Goal: Task Accomplishment & Management: Complete application form

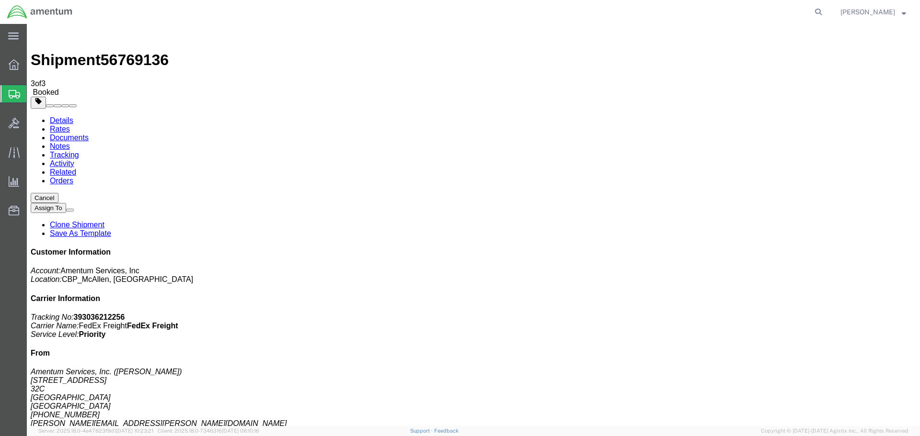
click at [0, 0] on span "Create Shipment" at bounding box center [0, 0] width 0 height 0
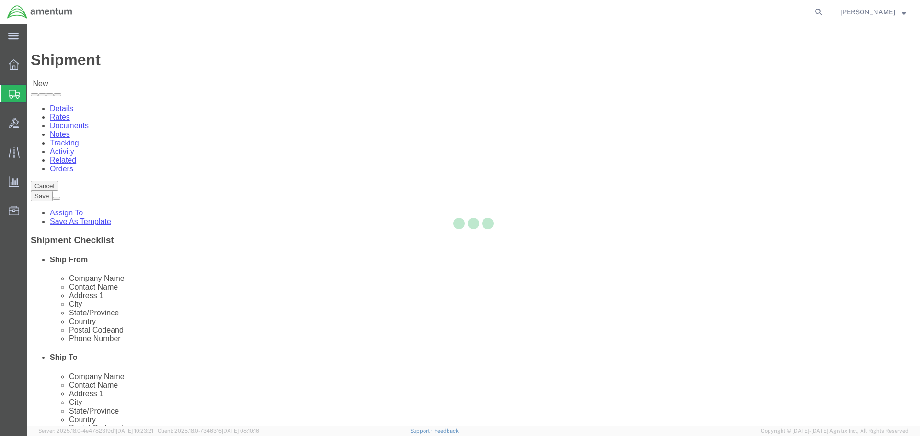
click at [186, 164] on div at bounding box center [473, 225] width 893 height 402
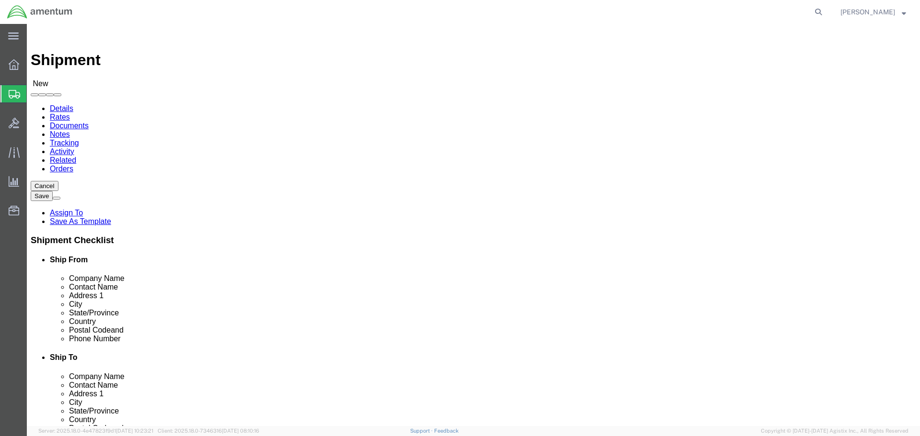
select select "MYPROFILE"
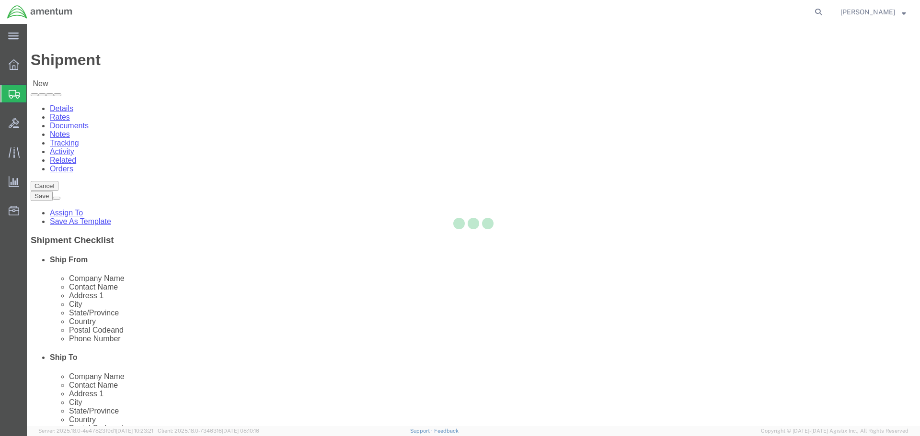
select select "[GEOGRAPHIC_DATA]"
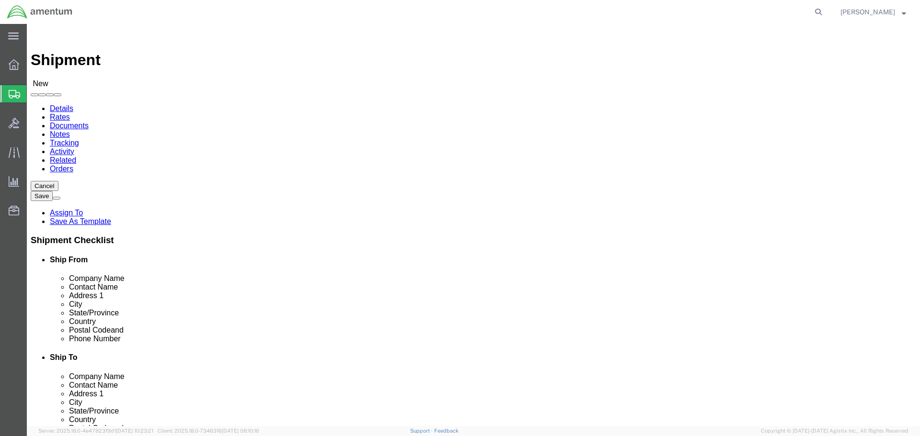
type input "WTU"
select select "49949"
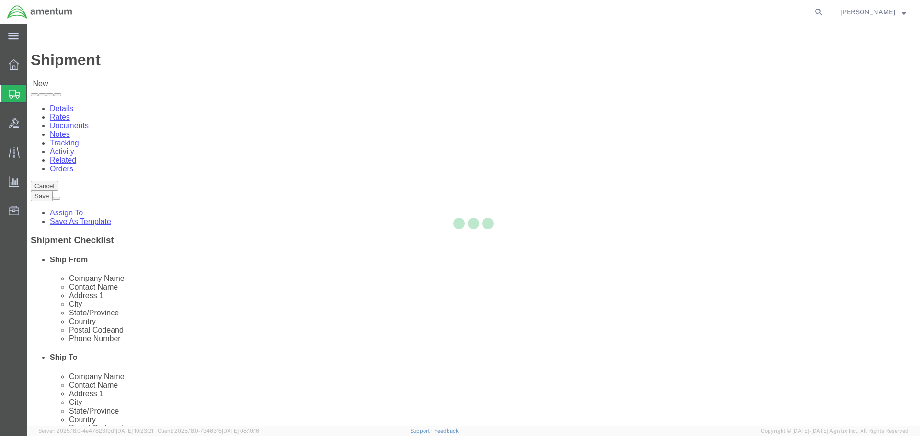
select select "AZ"
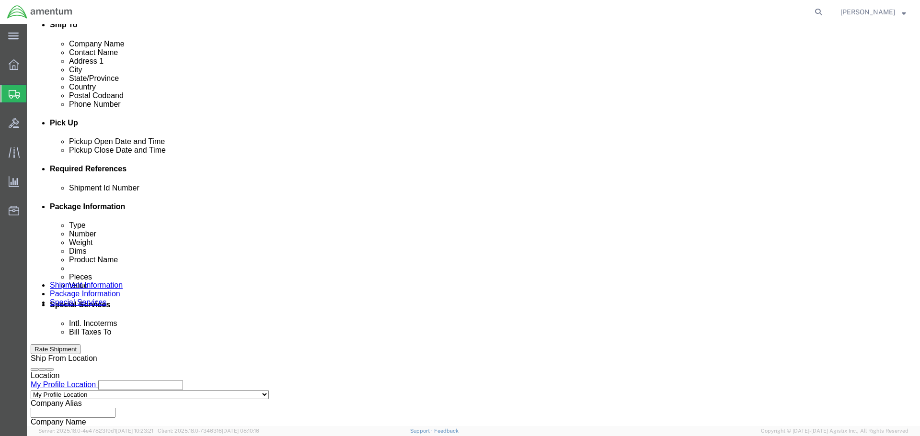
scroll to position [335, 0]
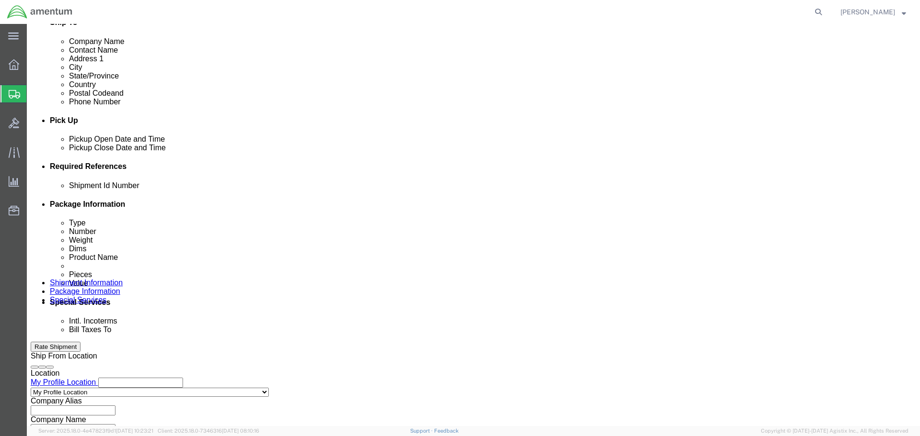
click div
click button "Apply"
click div
click button "Apply"
click input "text"
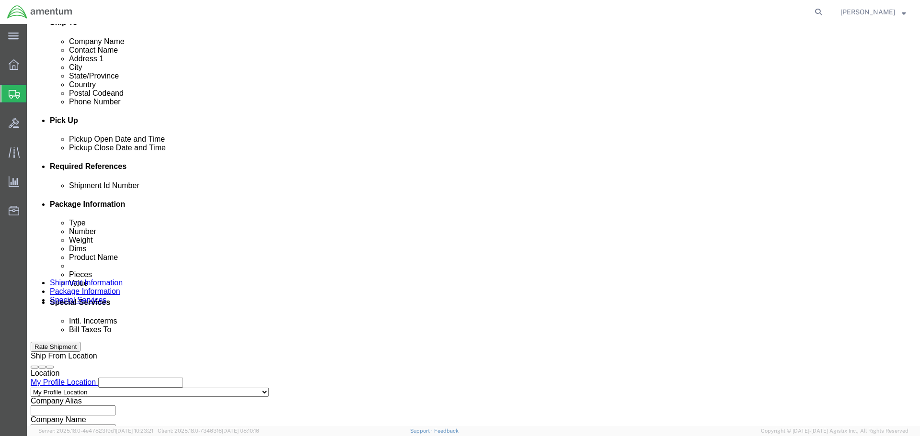
drag, startPoint x: 184, startPoint y: 252, endPoint x: 148, endPoint y: 269, distance: 40.3
click div "Shipment Id Number 23010 PARTS"
type input "23010 PARTS"
click button "Add reference"
click select "Select Account Type Activity ID Airline Appointment Number ASN Batch Request # …"
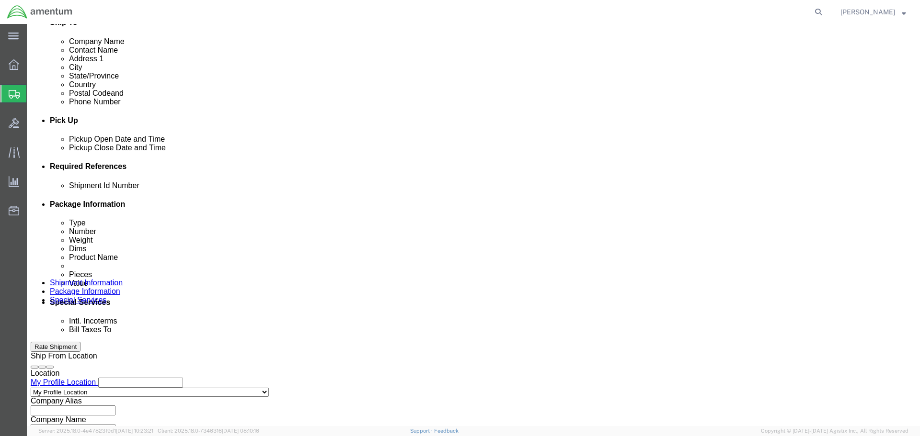
select select "DEPT"
click select "Select Account Type Activity ID Airline Appointment Number ASN Batch Request # …"
drag, startPoint x: 357, startPoint y: 253, endPoint x: 372, endPoint y: 253, distance: 14.9
click input "text"
paste input "23010 PARTS"
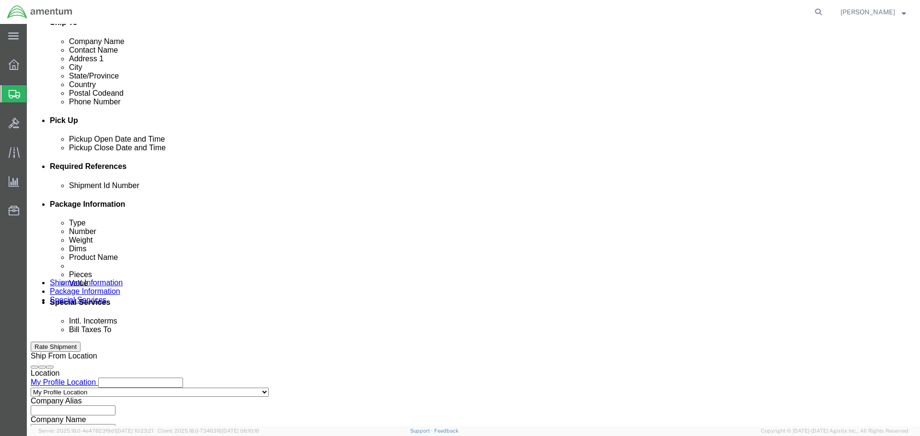
type input "23010 PARTS"
click button "Add reference"
click select "Select Account Type Activity ID Airline Appointment Number ASN Batch Request # …"
select select "CUSTREF"
click select "Select Account Type Activity ID Airline Appointment Number ASN Batch Request # …"
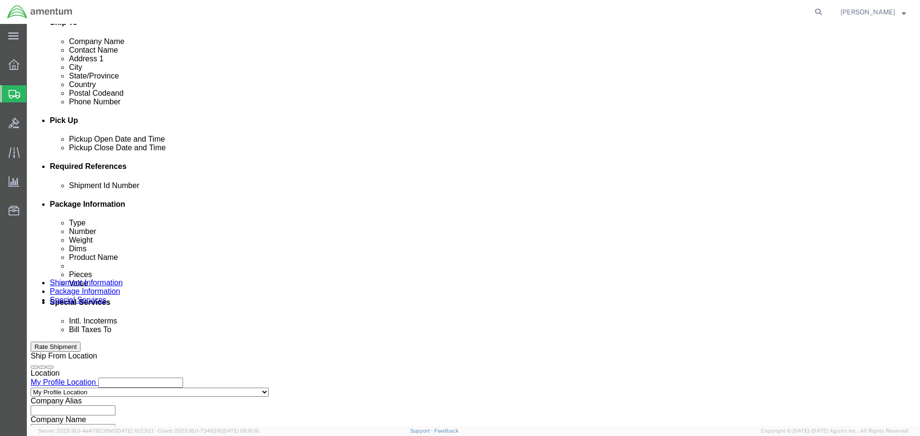
click input "text"
paste input "23010 PARTS"
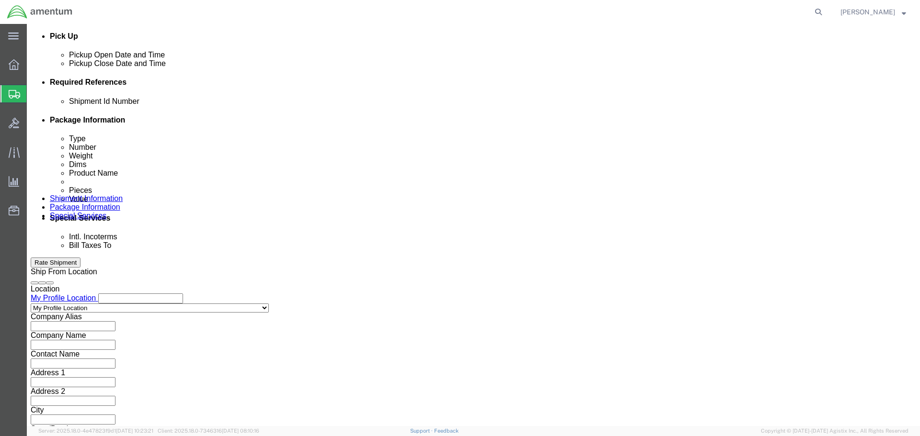
scroll to position [420, 0]
type input "23010 PARTS"
click button "Continue"
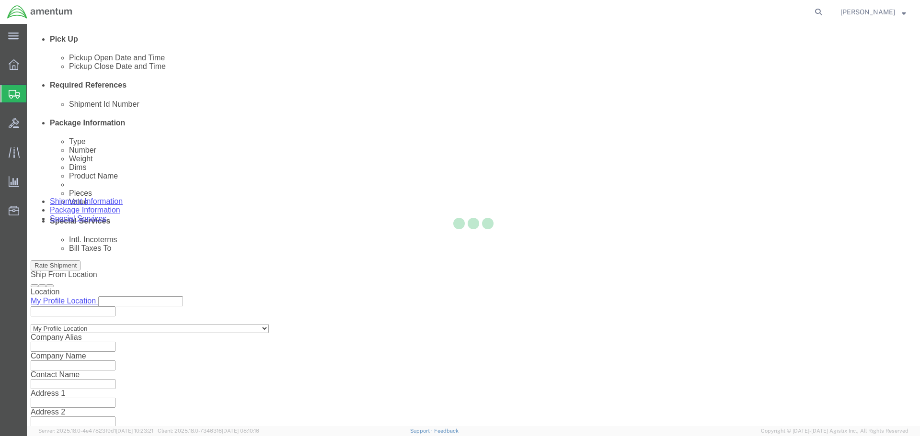
select select "CBOX"
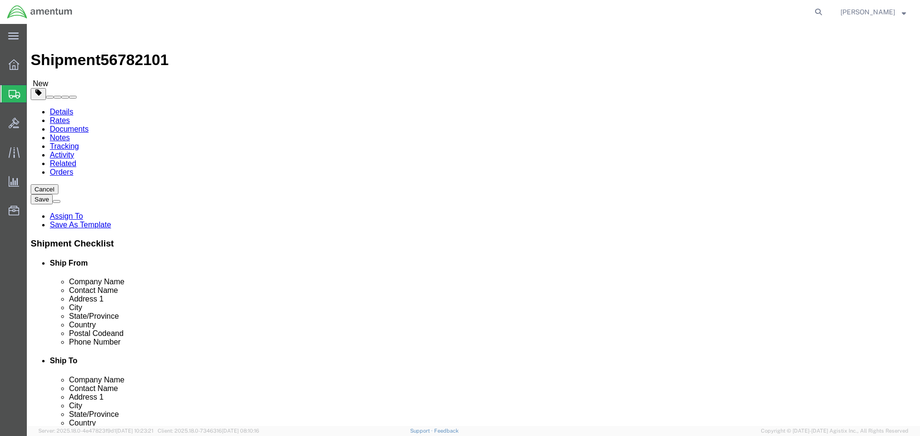
click input "text"
type input "12"
type input "10"
type input "8"
type input "5.6"
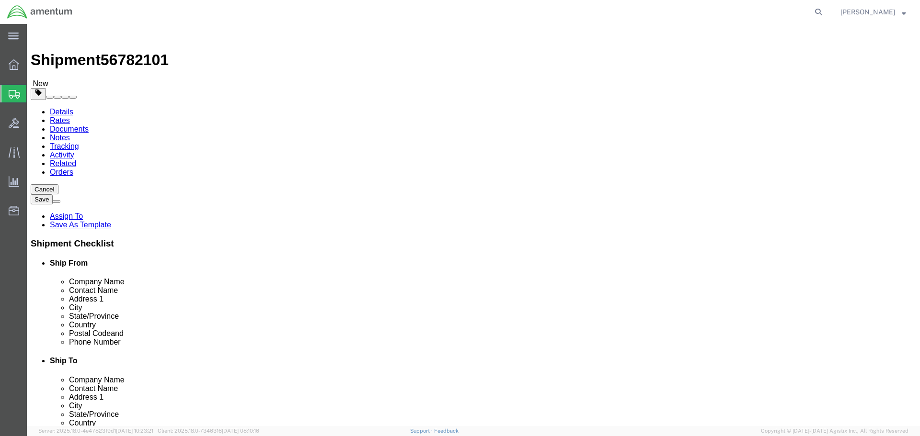
click link "Add Content"
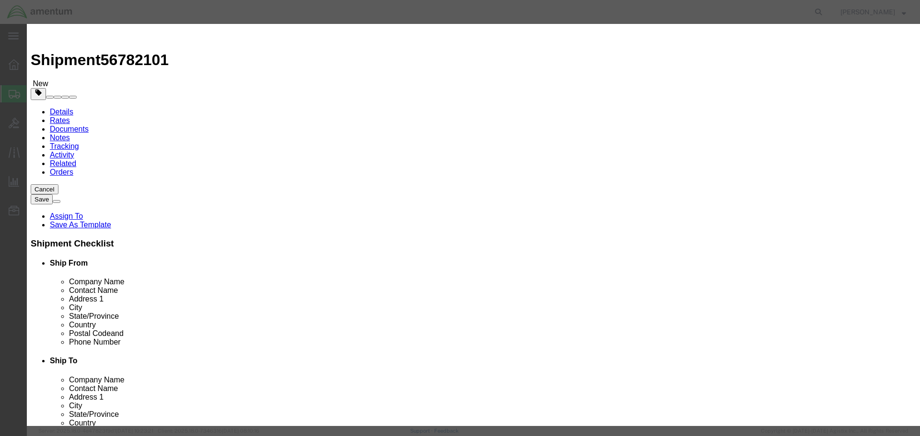
click input "text"
paste input "23010 PARTS"
type input "23010 PARTS"
type input "1"
type input "10"
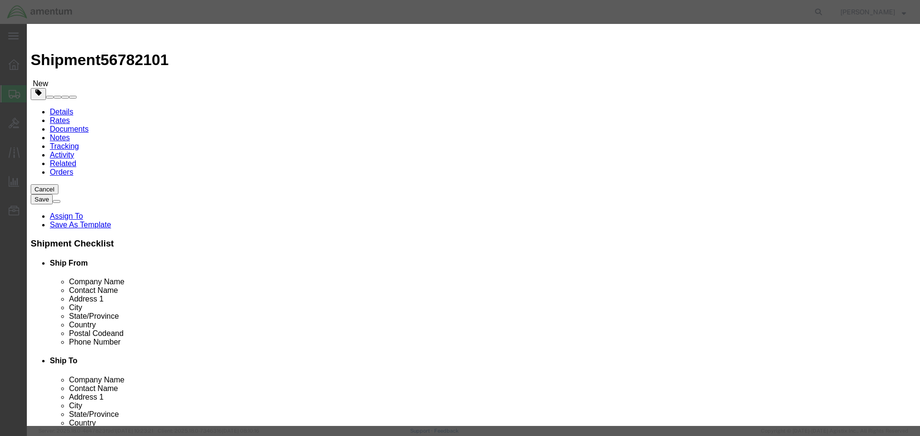
select select "USD"
click button "Save & Close"
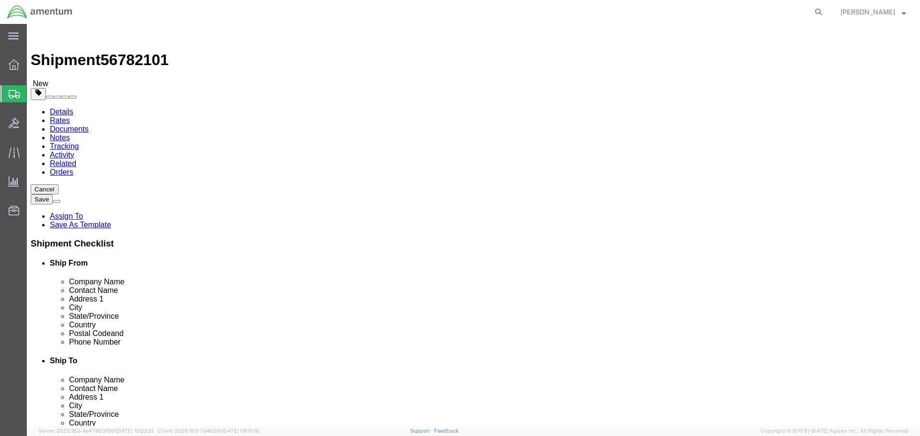
drag, startPoint x: 530, startPoint y: 163, endPoint x: 320, endPoint y: 329, distance: 267.8
click link "Add Package"
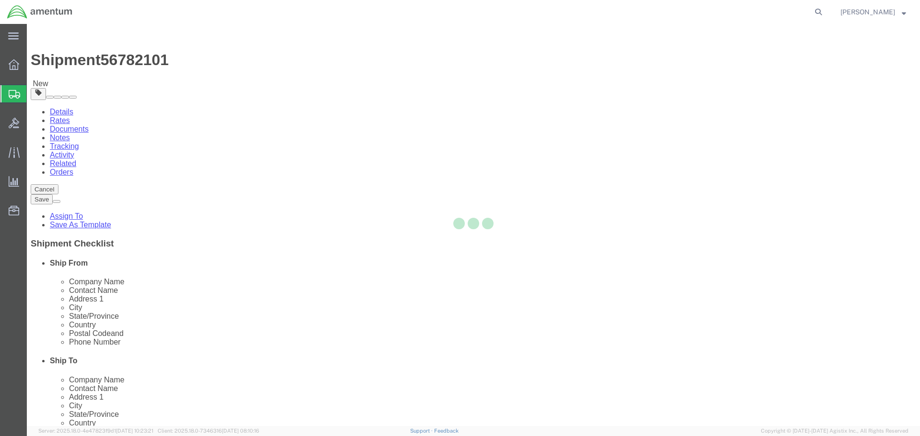
select select "CBOX"
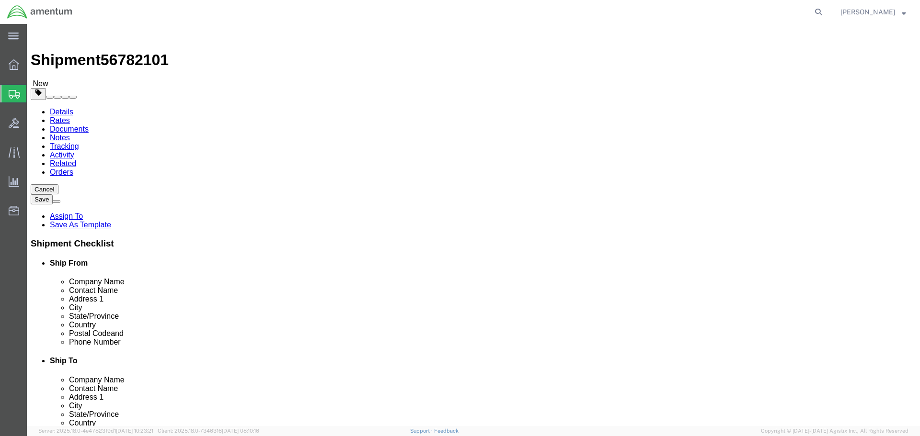
click input "text"
type input "18"
type input "12"
type input "21.2"
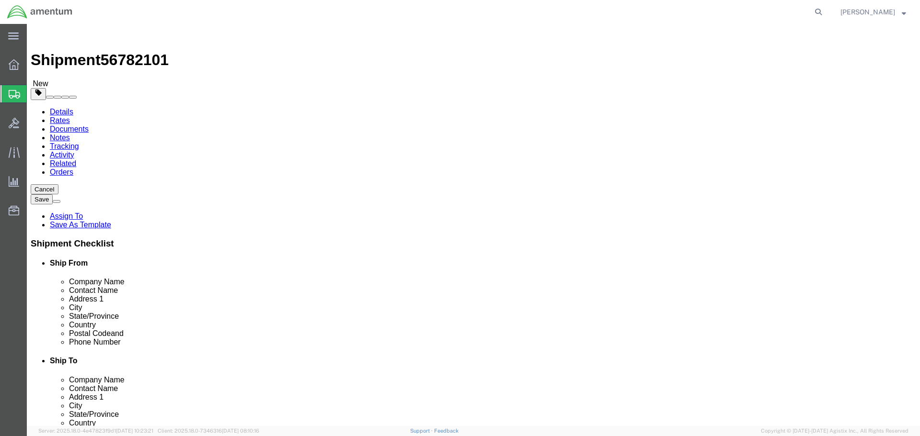
click link "Add Content"
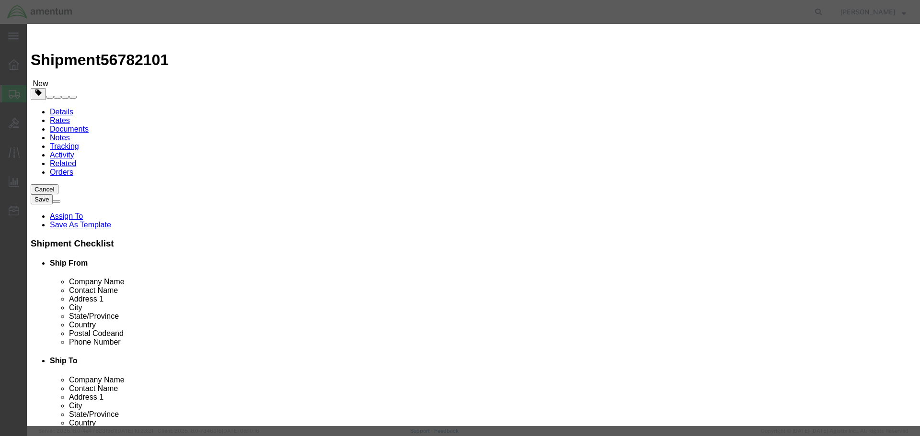
click input "text"
paste input "23010 PARTS"
type input "23010 PARTS"
type input "1"
type input "10"
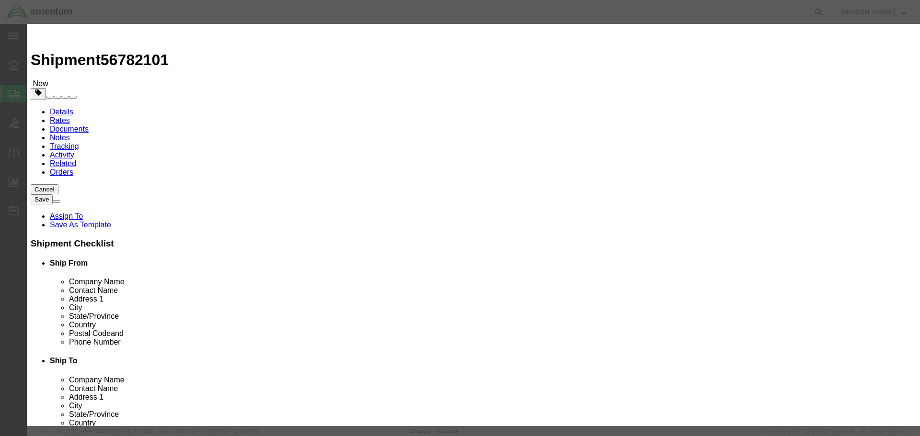
select select "USD"
click button "Save & Close"
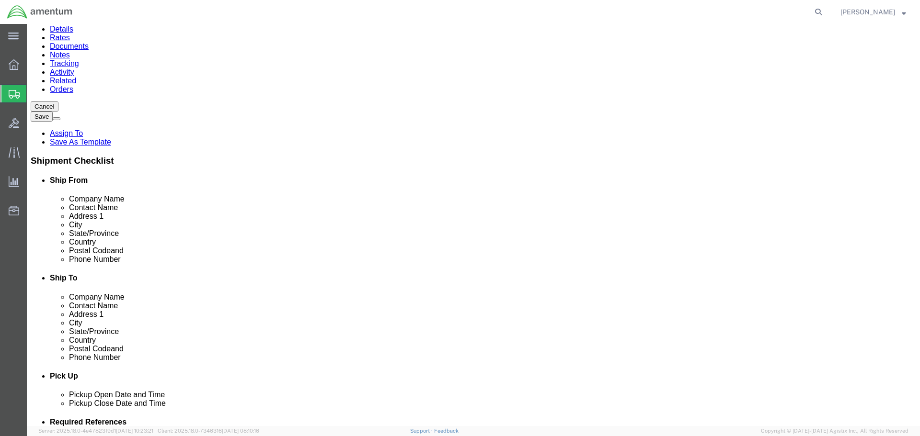
scroll to position [84, 0]
click link "Add Package"
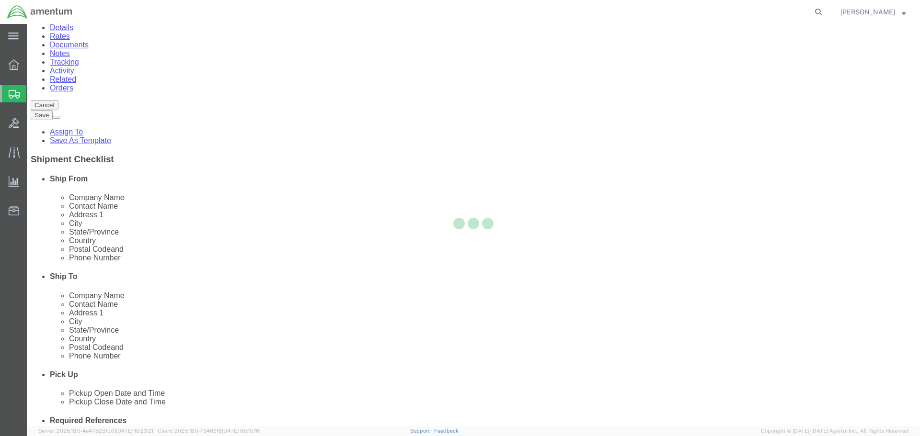
scroll to position [0, 0]
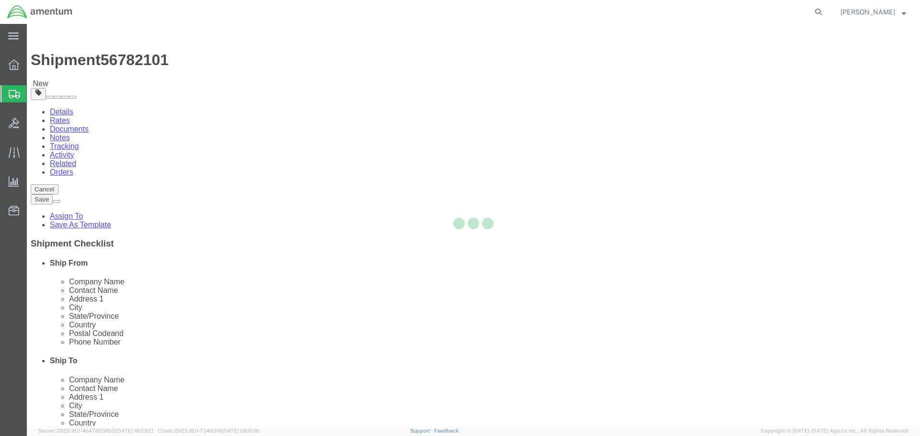
select select "CBOX"
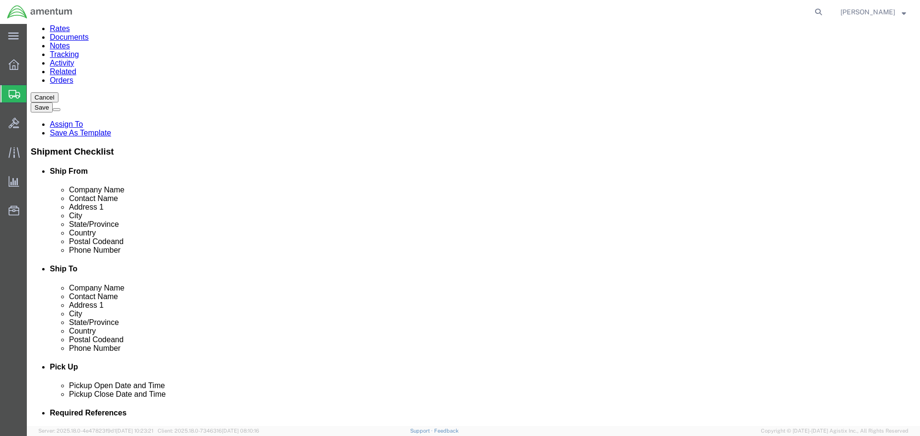
scroll to position [193, 0]
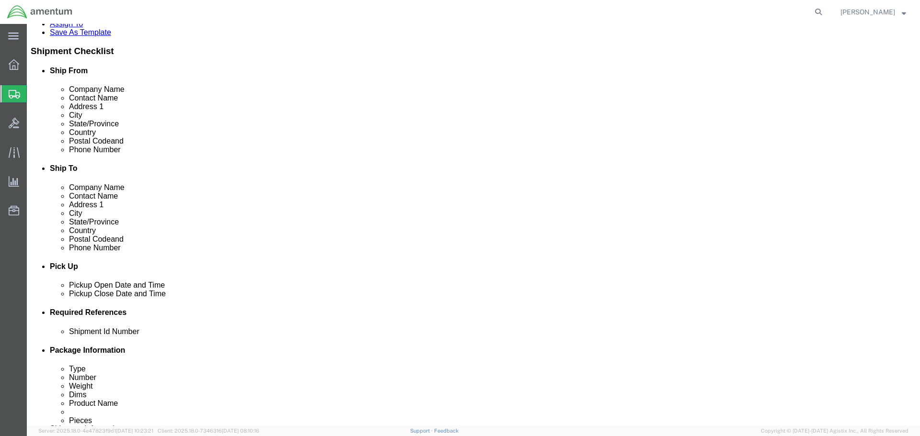
click input "text"
type input "28"
type input "24"
type input "23"
type input "37.7"
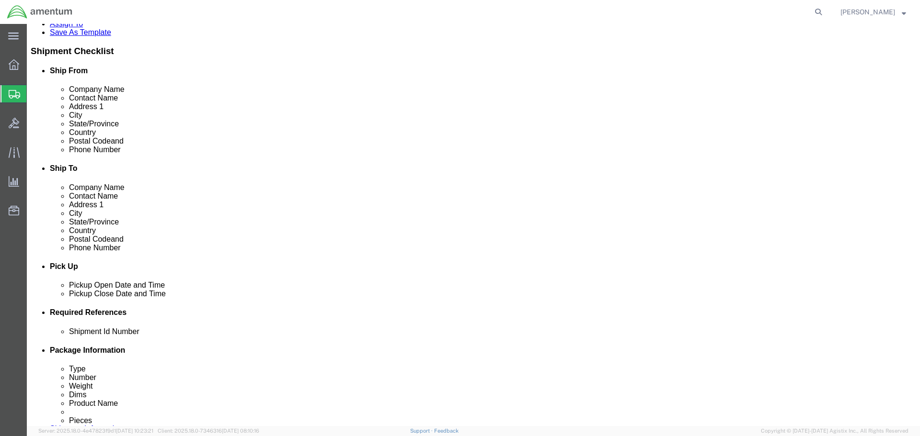
click link "Add Content"
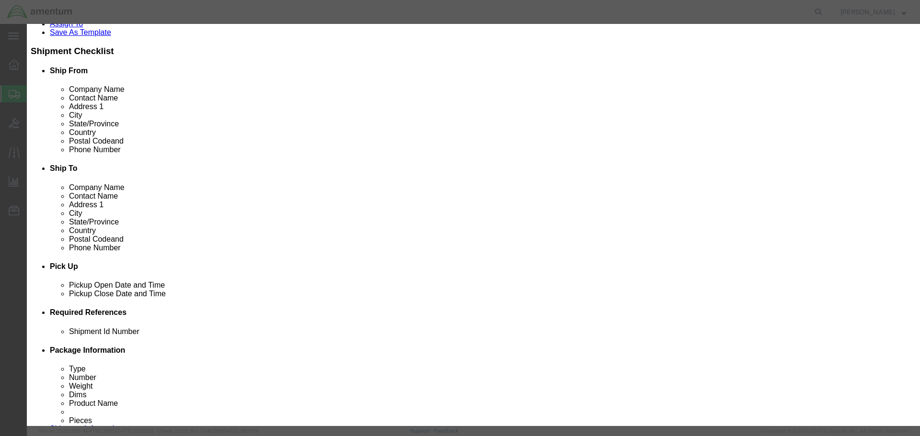
click input "text"
paste input "23010 PARTS"
type input "23010 PARTS"
type input "1"
type input "10"
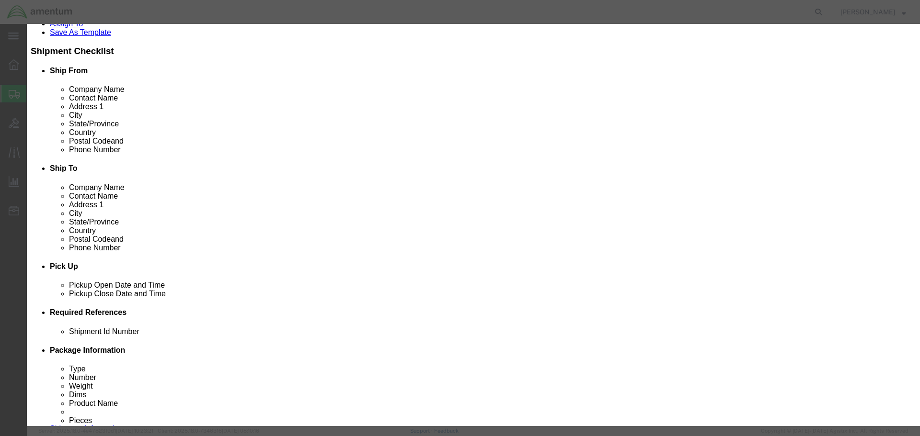
select select "USD"
click button "Save & Close"
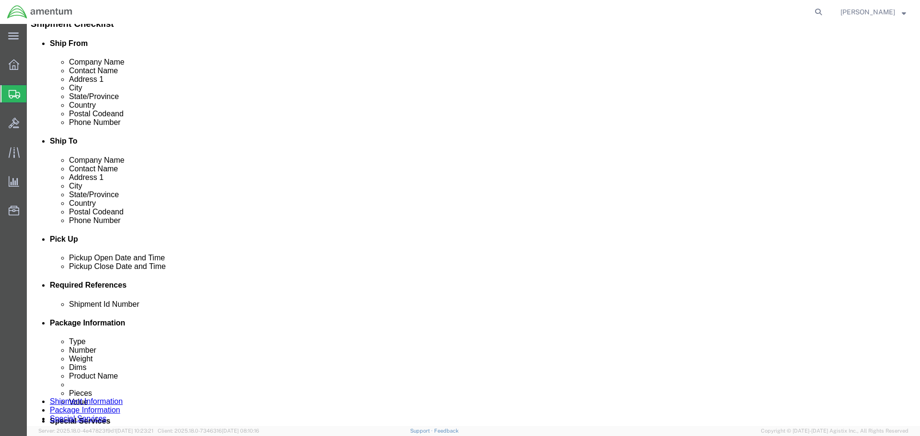
scroll to position [242, 0]
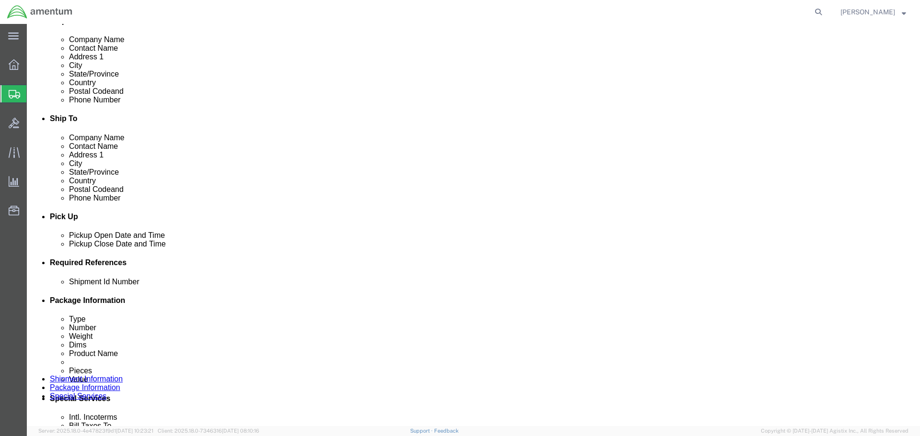
click button "Continue"
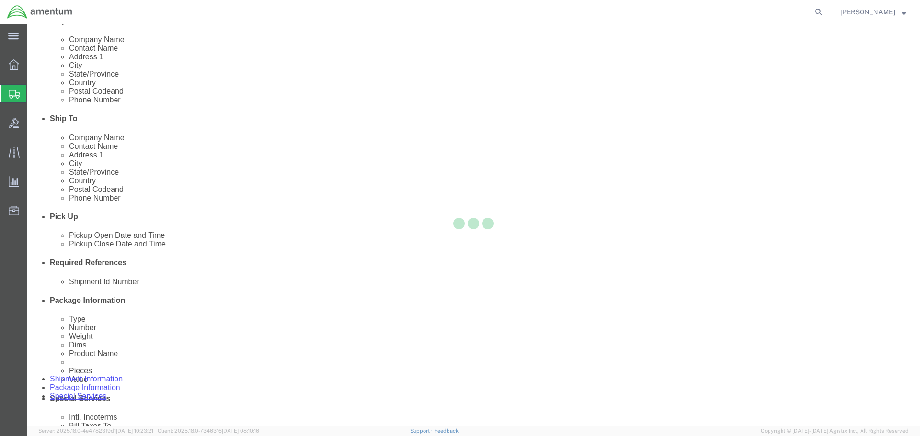
select select
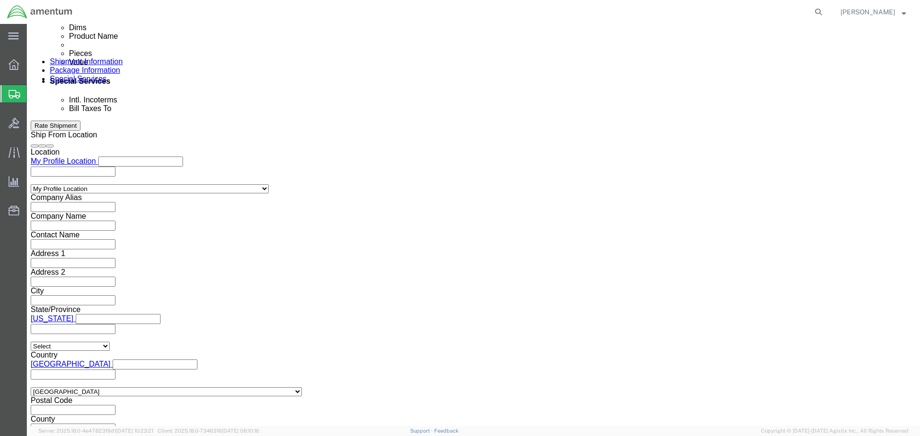
scroll to position [321, 0]
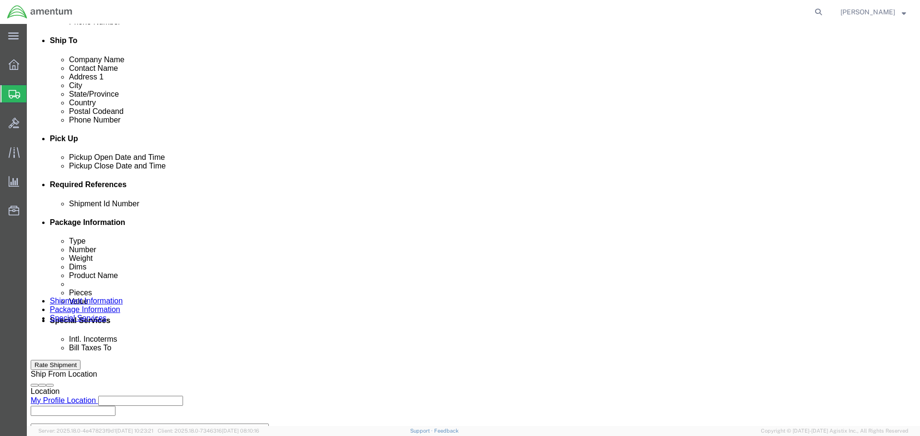
click select "Select Recipient Account Sender/Shipper Third Party Account"
select select "SHIP"
click select "Select Recipient Account Sender/Shipper Third Party Account"
click button "Rate Shipment"
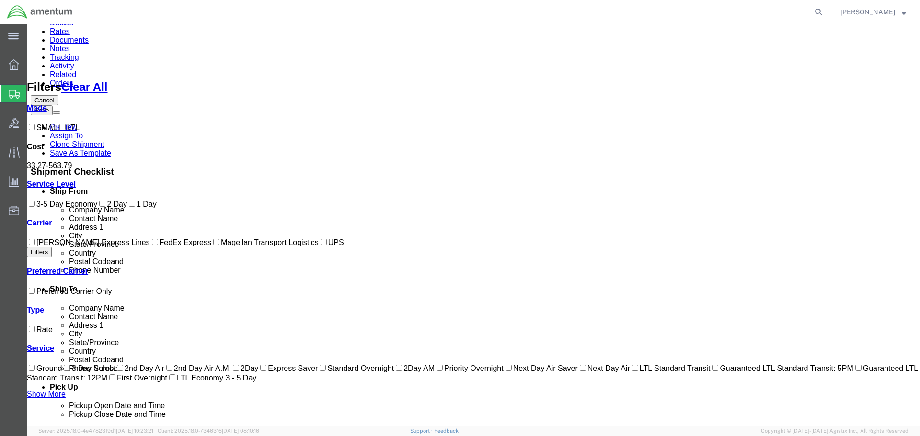
scroll to position [0, 0]
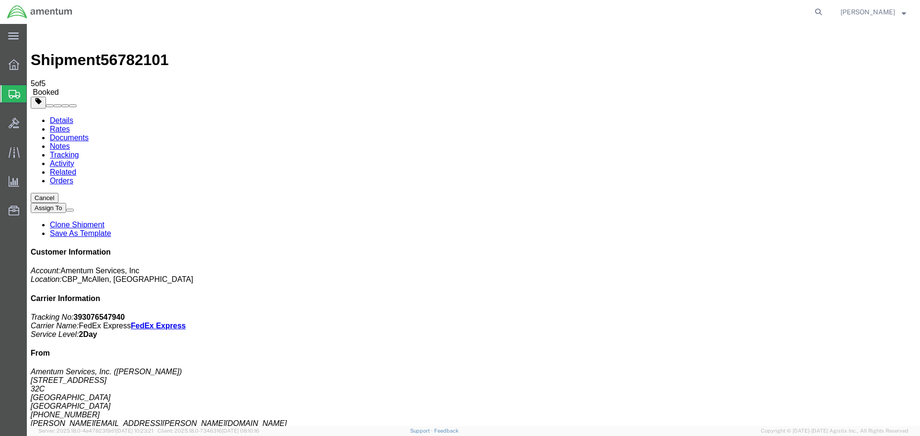
drag, startPoint x: 403, startPoint y: 189, endPoint x: 420, endPoint y: 379, distance: 190.9
click at [0, 0] on span "Create Shipment" at bounding box center [0, 0] width 0 height 0
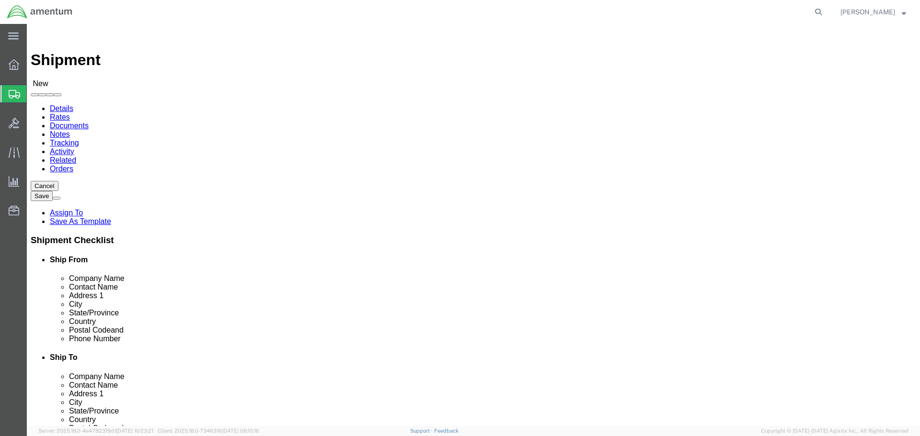
select select "MYPROFILE"
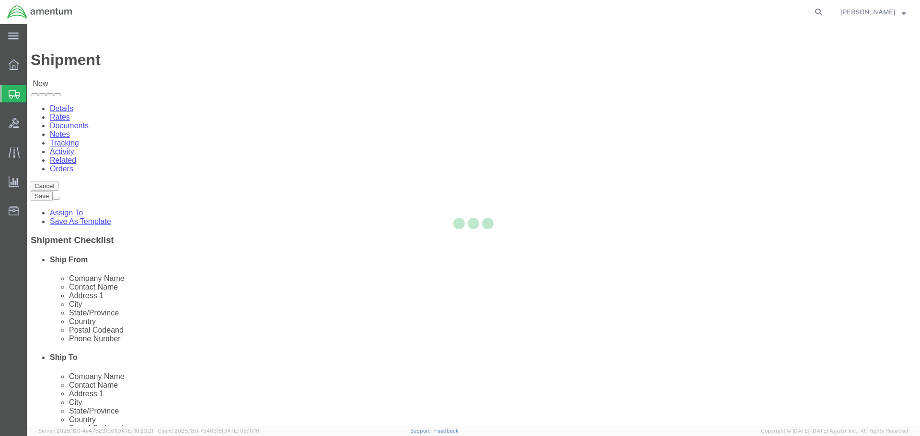
select select "[GEOGRAPHIC_DATA]"
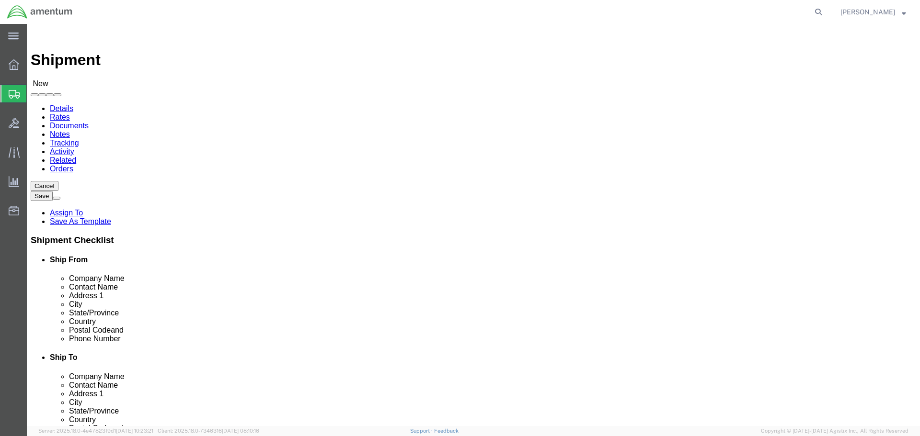
type input "S"
type input "N"
type input "a"
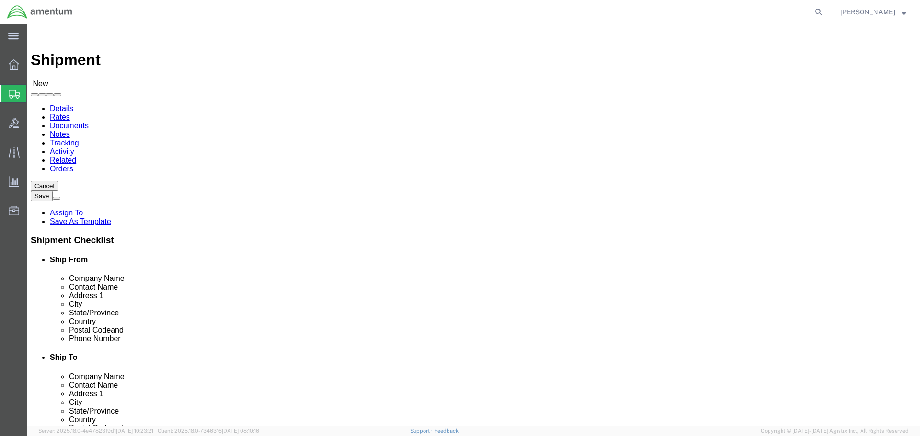
type input "AMENTUM SERVICES, INC."
type input "n"
click input "[PERSON_NAME]"
type input "[PERSON_NAME]"
click input "text"
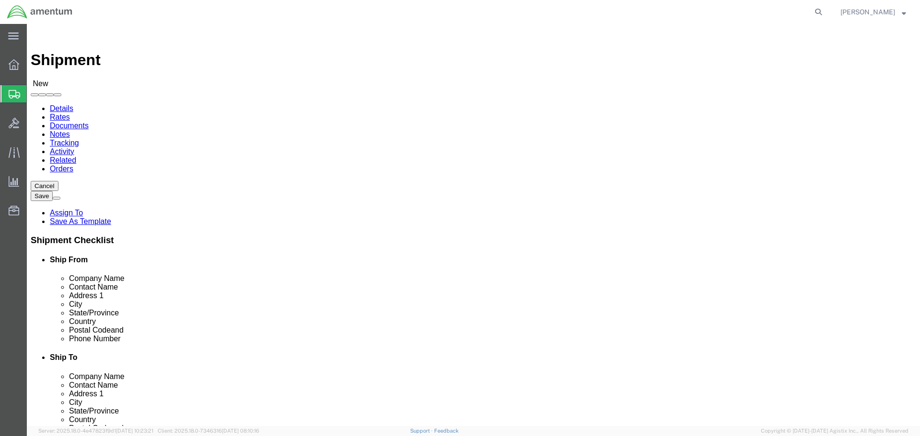
type input "4640 SUBCHASER CT"
type input "BUILDING 200"
type input "[GEOGRAPHIC_DATA]"
type input "F"
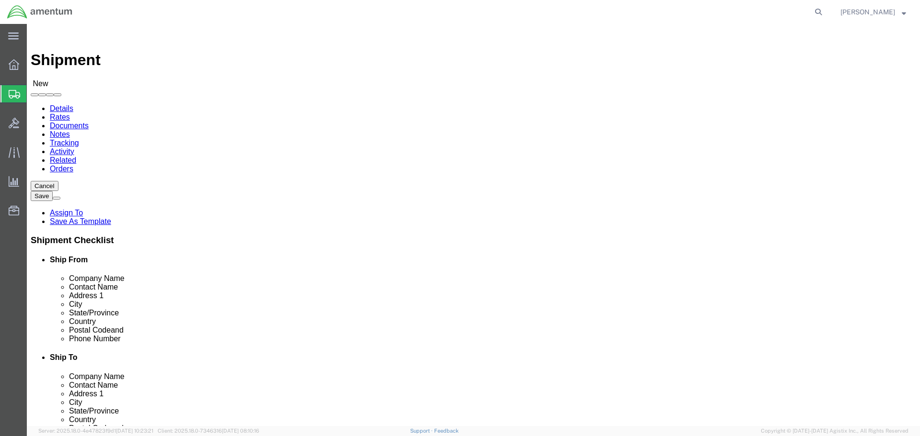
type input "FL"
type input "32244"
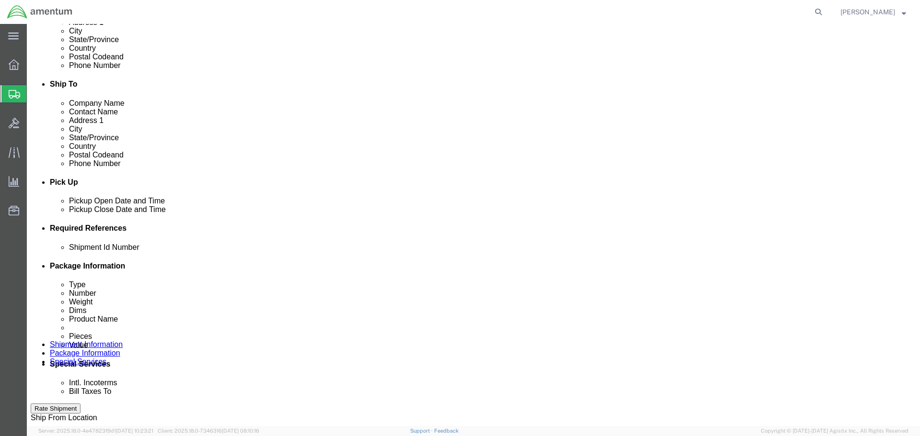
scroll to position [287, 0]
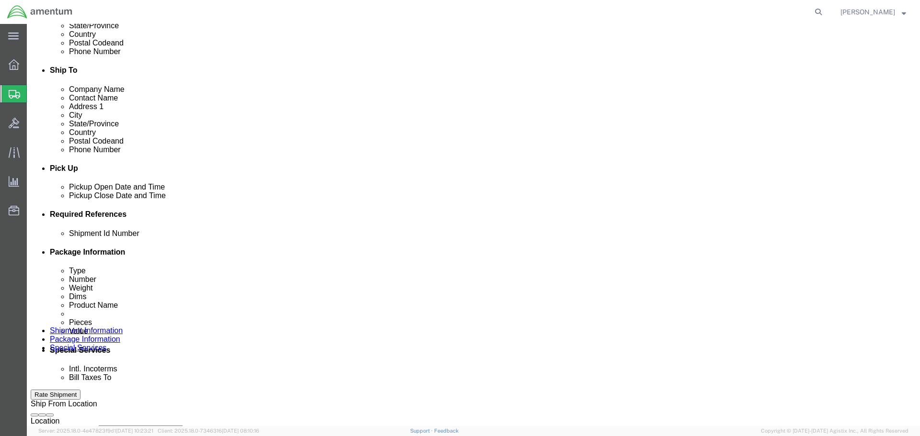
type input "[PHONE_NUMBER]"
click div "[DATE] 3:00 PM"
click div "Open Time 3:00 PM [DATE] 3:00 PM - [DATE] 3:00 PM Cancel Apply"
click button "Apply"
click div "[DATE] 3:00 PM"
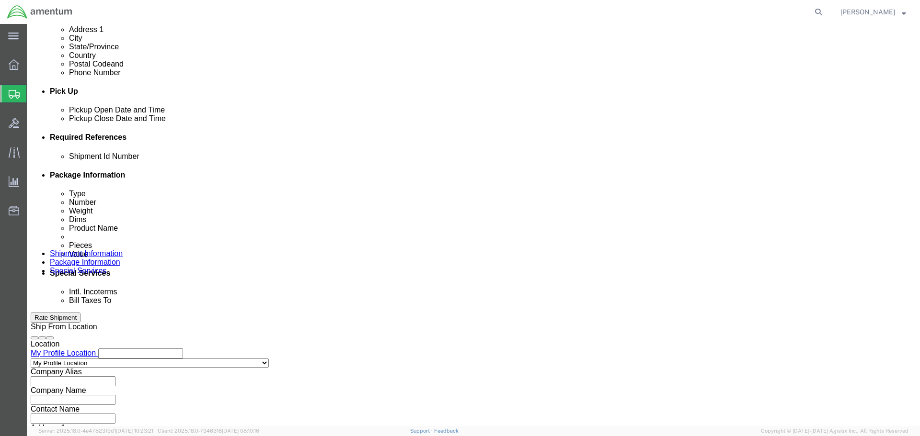
scroll to position [420, 0]
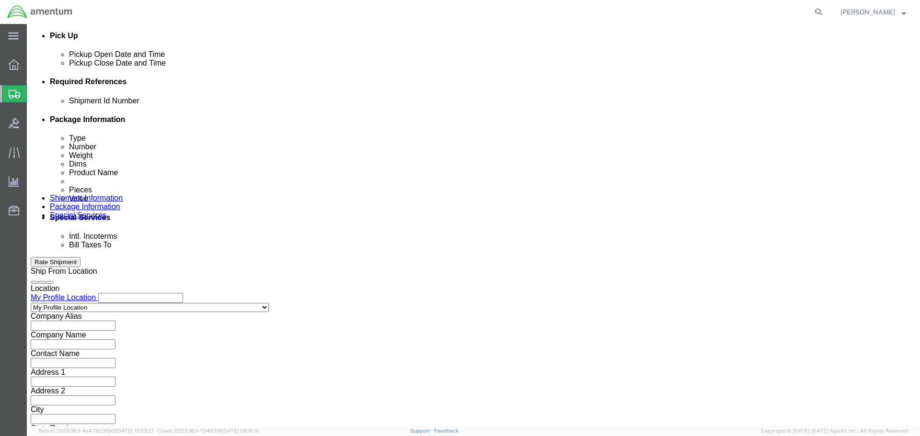
type input "9:00 AM"
click button "Apply"
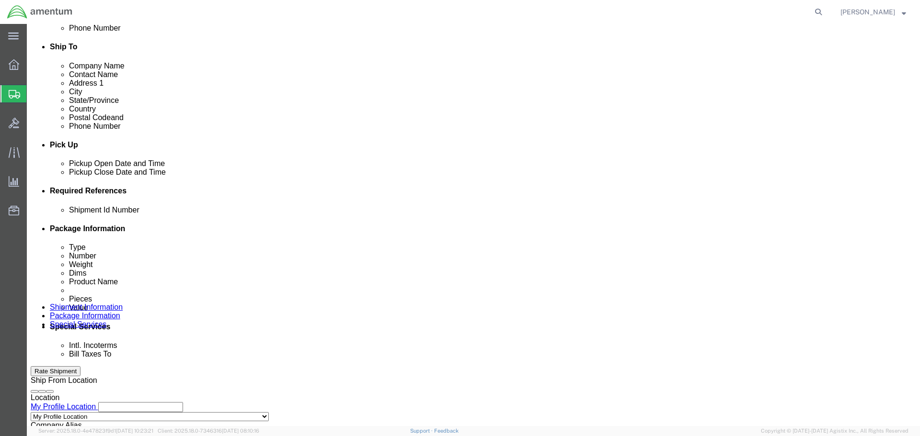
scroll to position [229, 0]
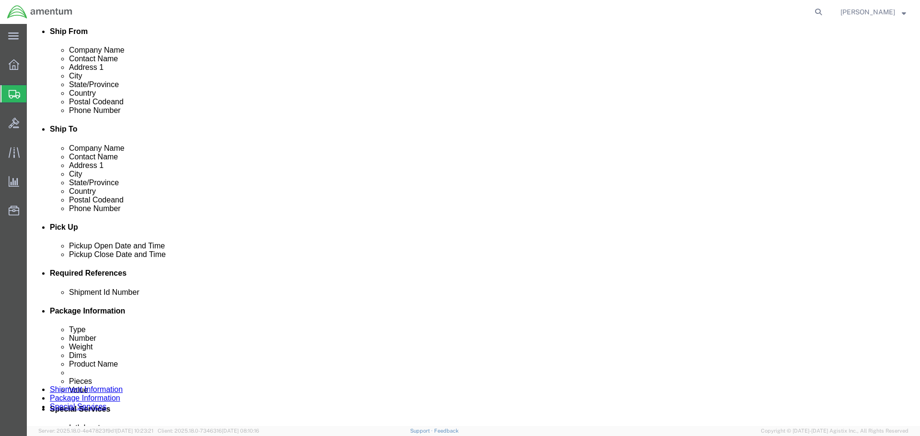
click div
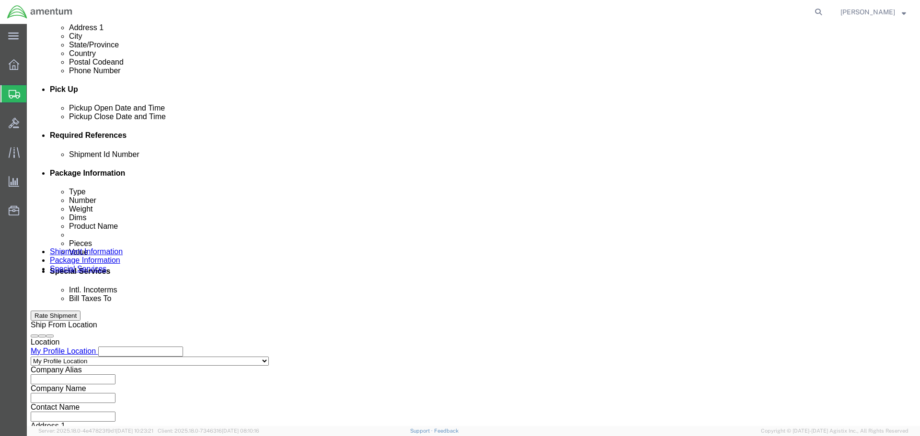
scroll to position [372, 0]
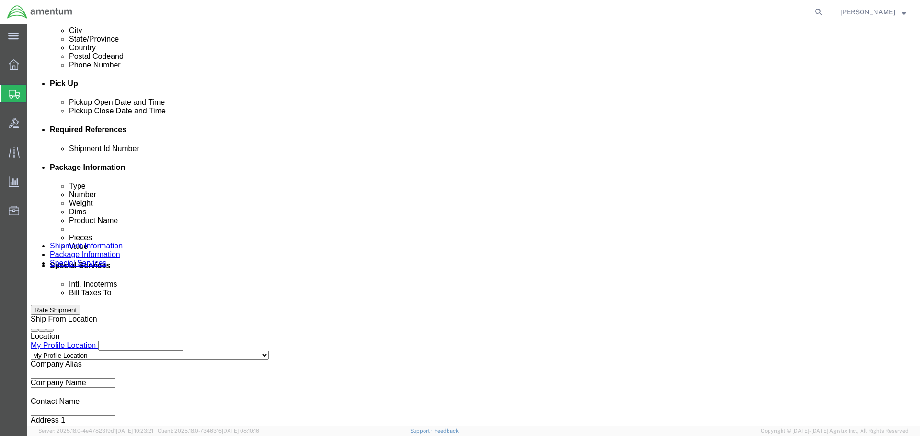
click button "Apply"
click div
click button "Apply"
click input "text"
drag, startPoint x: 207, startPoint y: 218, endPoint x: 29, endPoint y: 216, distance: 177.8
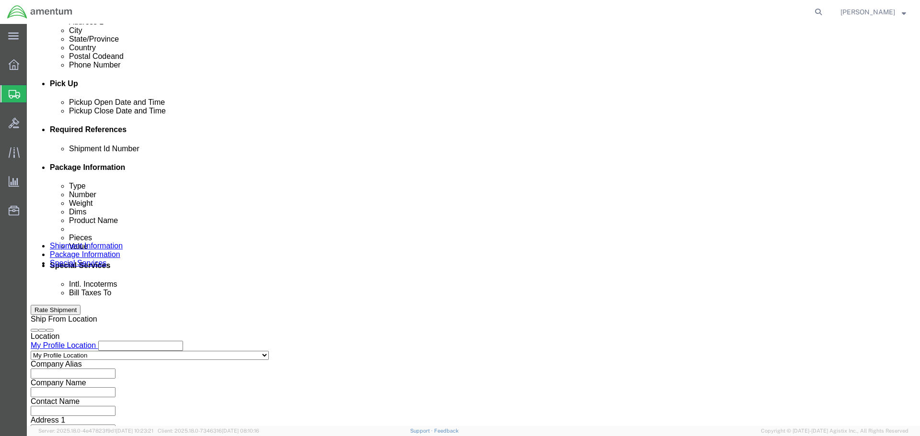
click div "Shipment Id Number NRFI [PERSON_NAME] MOUNT"
type input "NRFI [PERSON_NAME] MOUNT"
click button "Add reference"
click select "Select Account Type Activity ID Airline Appointment Number ASN Batch Request # …"
select select "DEPT"
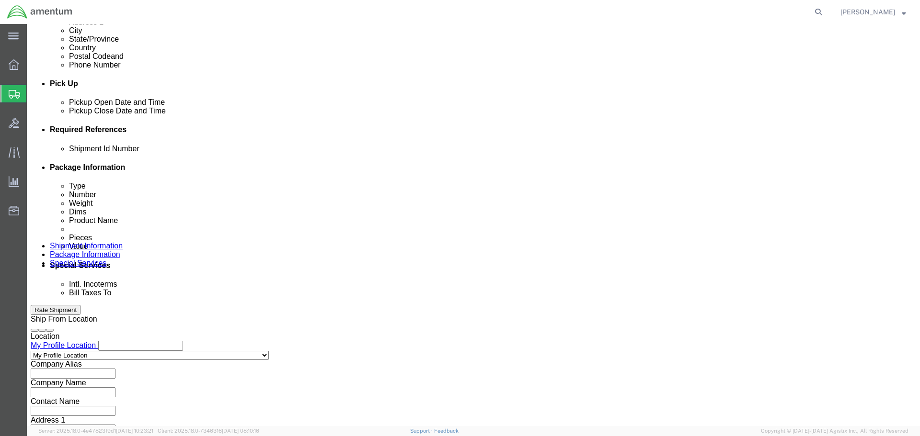
click select "Select Account Type Activity ID Airline Appointment Number ASN Batch Request # …"
click input "text"
paste input "NRFI [PERSON_NAME] MOUNT"
type input "NRFI [PERSON_NAME] MOUNT"
click button "Add reference"
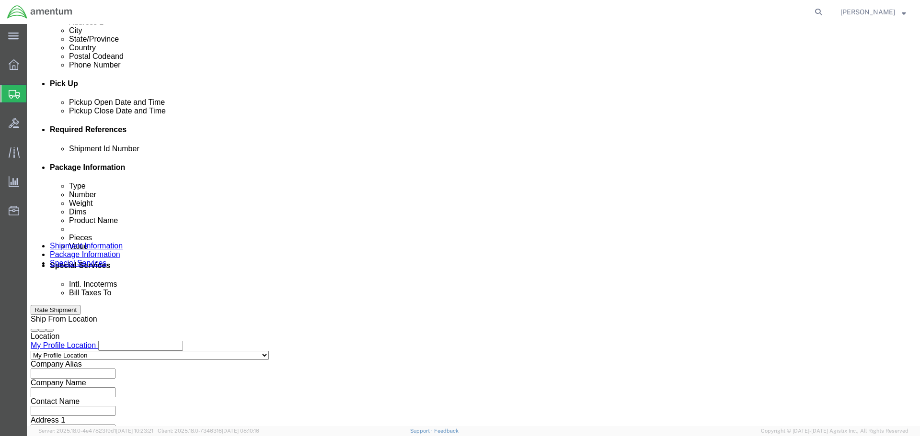
click select "Select Account Type Activity ID Airline Appointment Number ASN Batch Request # …"
select select "CUSTREF"
click select "Select Account Type Activity ID Airline Appointment Number ASN Batch Request # …"
click input "text"
paste input "NRFI [PERSON_NAME] MOUNT"
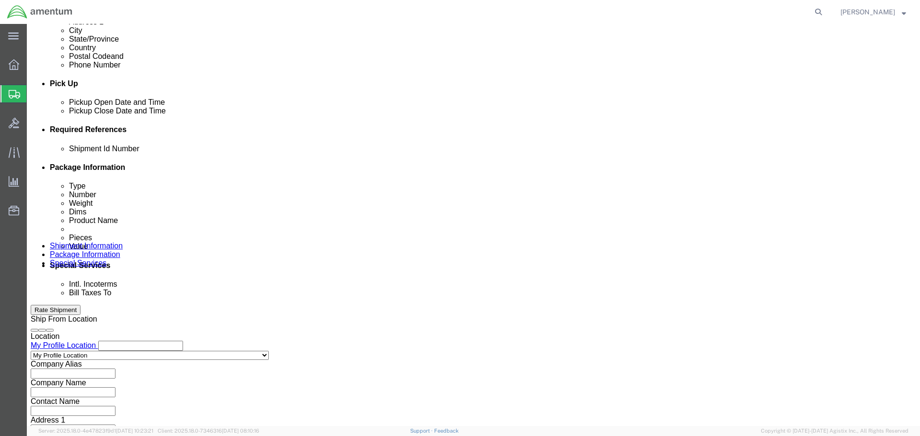
scroll to position [420, 0]
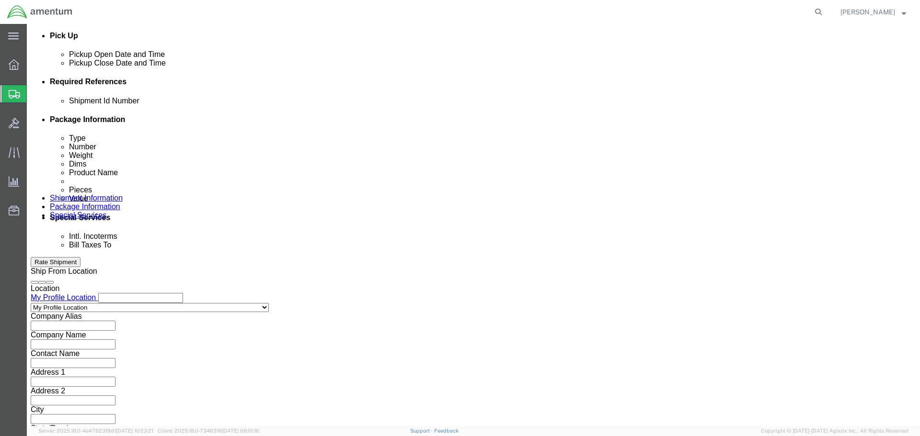
type input "NRFI [PERSON_NAME] MOUNT"
click button "Continue"
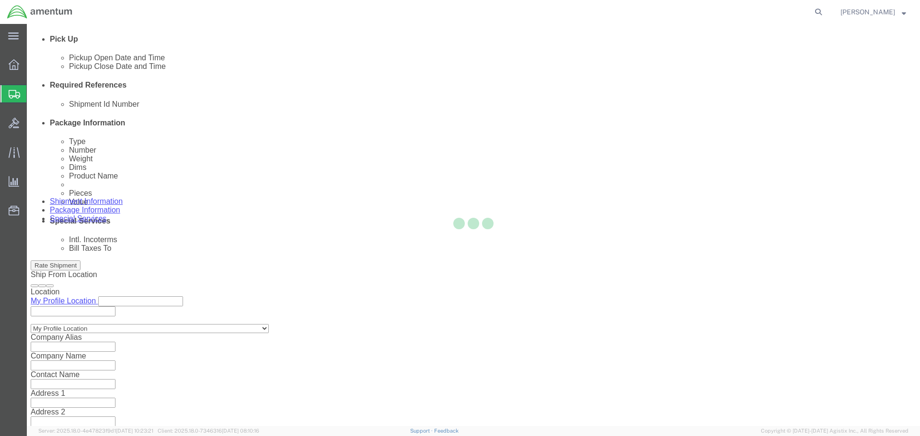
select select "CBOX"
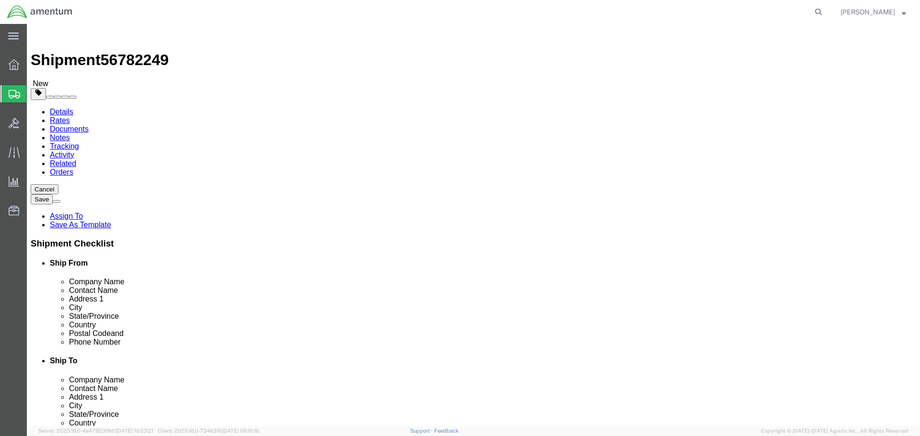
click input "text"
type input "10"
type input "8"
type input "6"
type input "5"
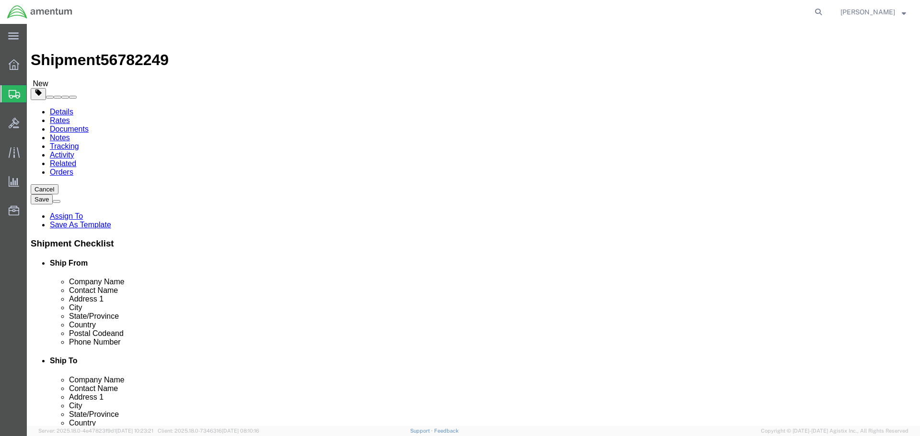
click link "Add Content"
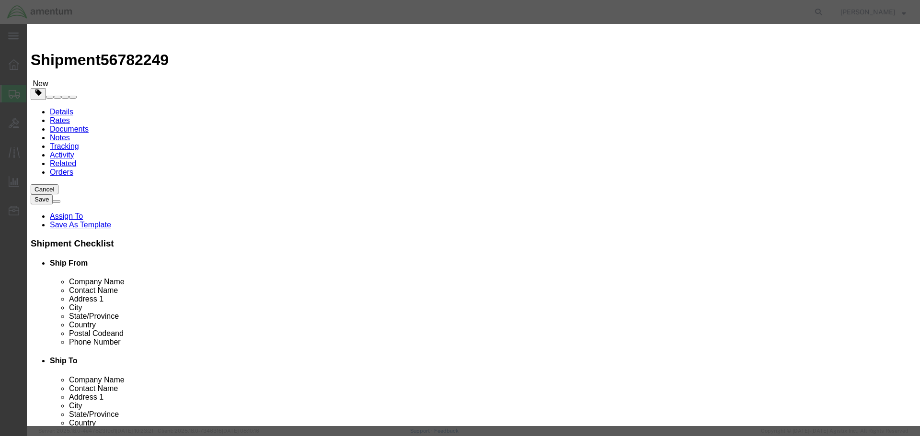
click input "text"
paste input "NRFI [PERSON_NAME] MOUNT"
type input "NRFI [PERSON_NAME] MOUNT"
type input "1"
type input "10"
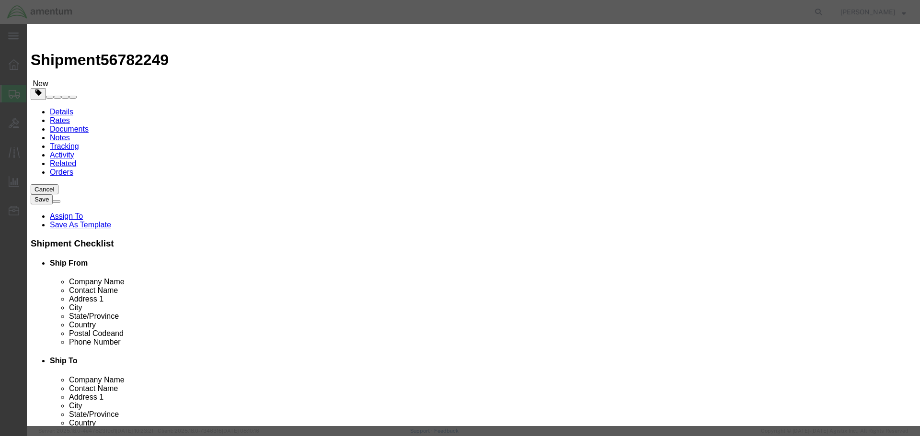
select select "USD"
click button "Save & Close"
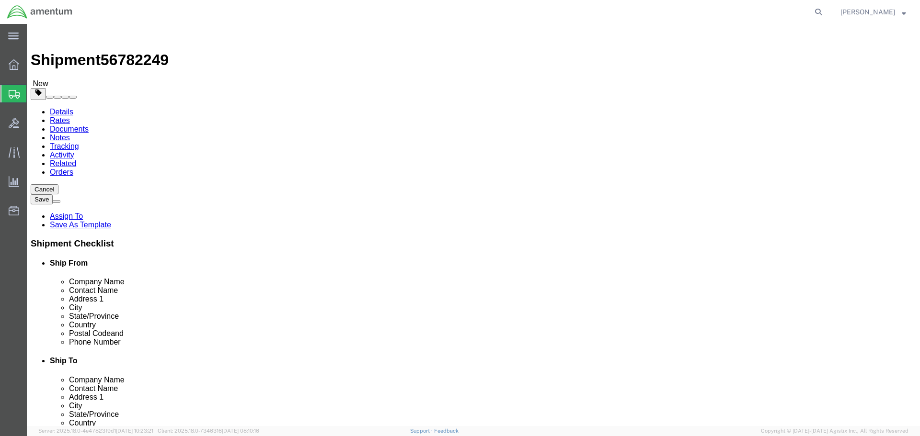
click button "Continue"
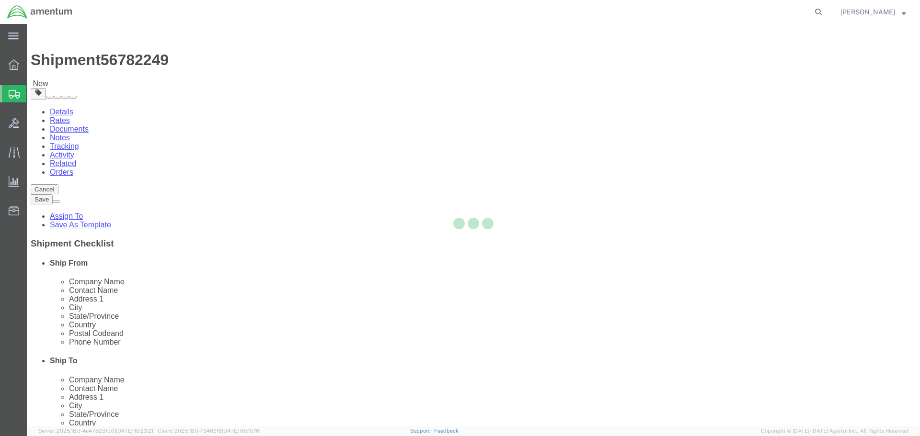
select select
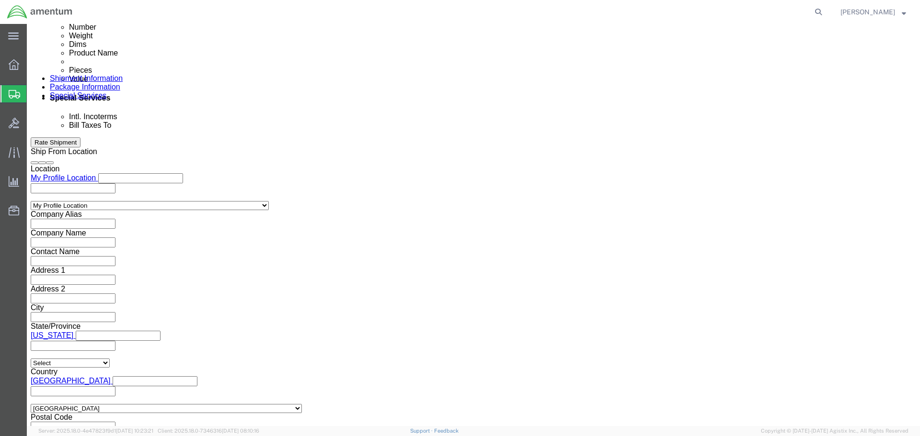
scroll to position [431, 0]
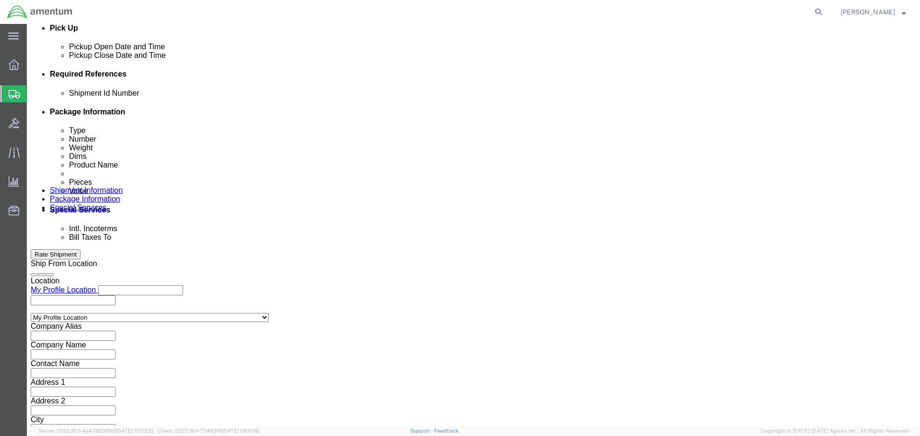
click select "Select Recipient Account Sender/Shipper Third Party Account"
select select "SHIP"
click select "Select Recipient Account Sender/Shipper Third Party Account"
click button "Rate Shipment"
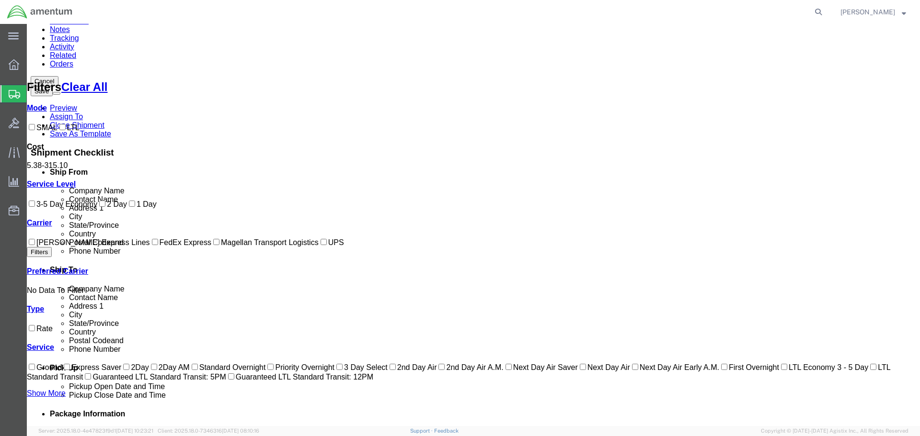
scroll to position [69, 0]
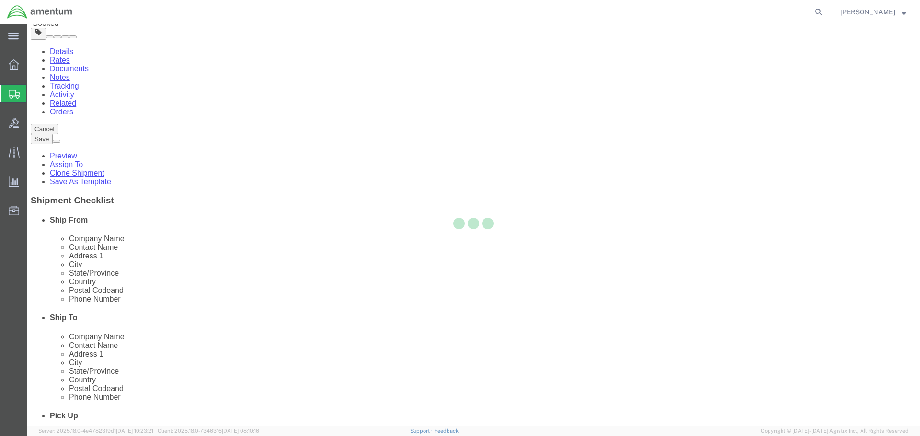
scroll to position [0, 0]
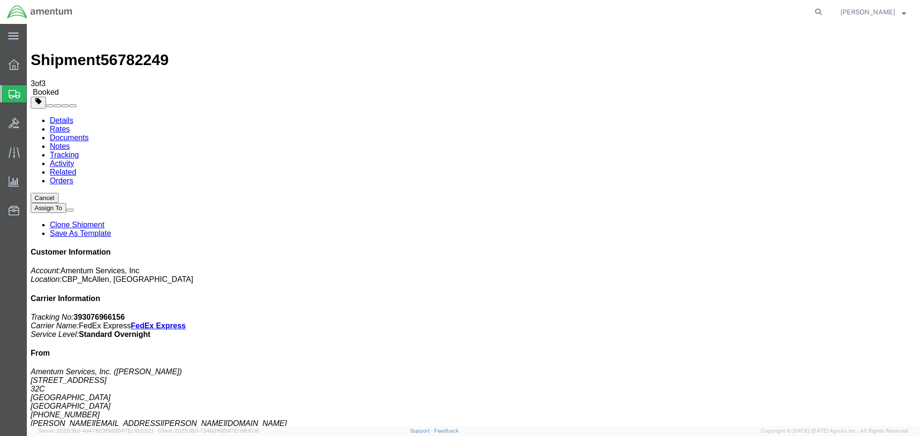
click at [0, 0] on span "Create Shipment" at bounding box center [0, 0] width 0 height 0
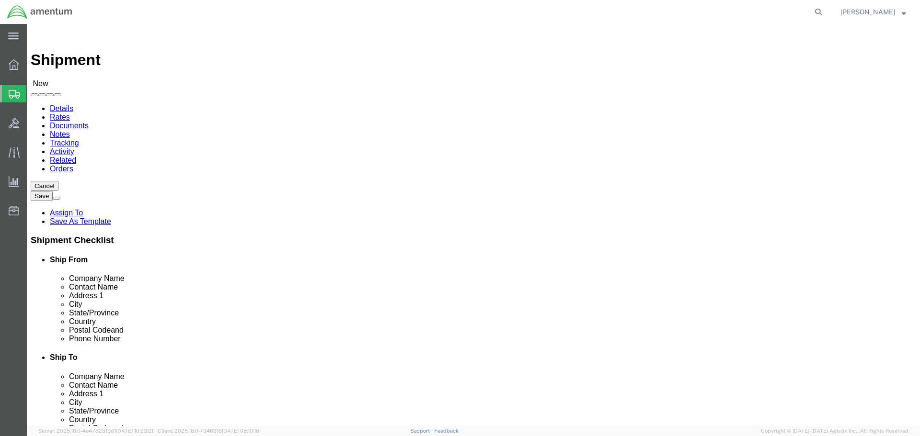
select select "MYPROFILE"
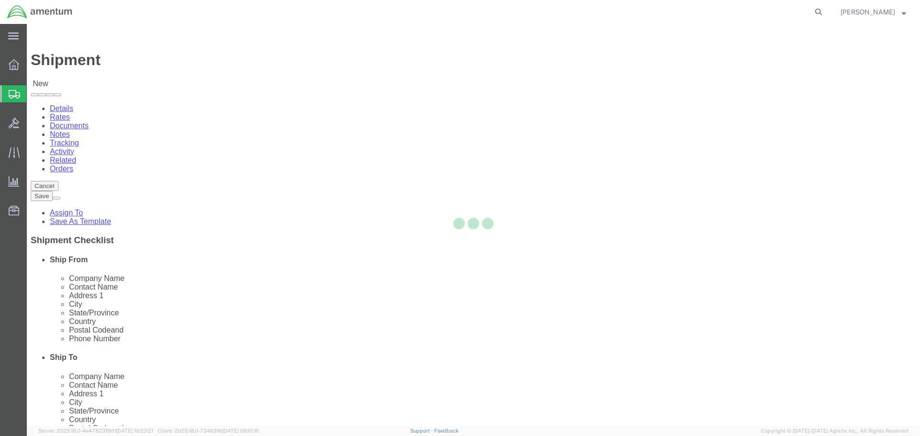
select select "[GEOGRAPHIC_DATA]"
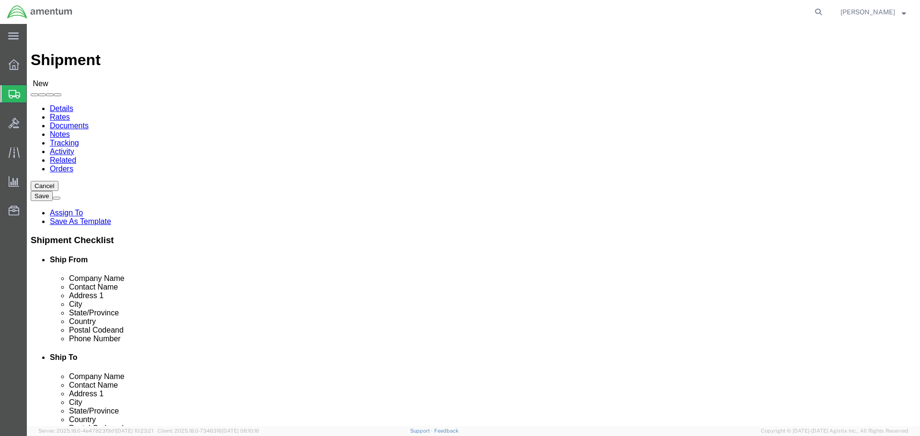
click input "text"
type input "Amentum Services, Inc."
type input "[PERSON_NAME]"
type input "[STREET_ADDRESS]"
type input "Unit #2"
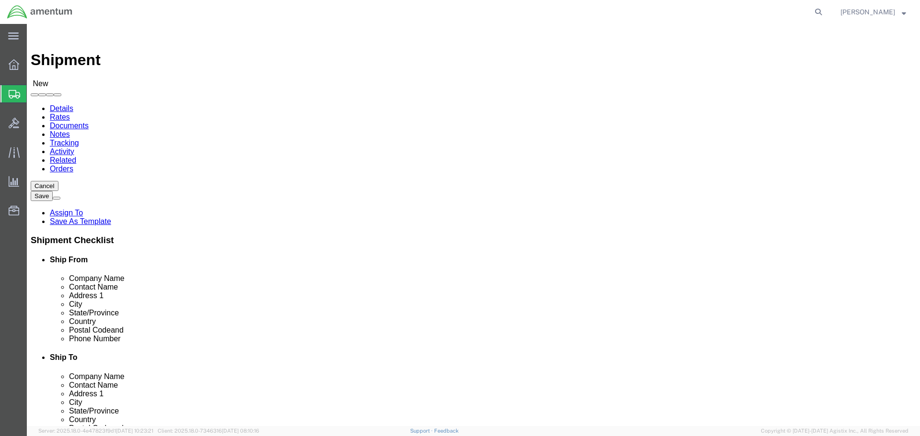
type input "[GEOGRAPHIC_DATA]"
type input "i"
type input "il"
type input "60185"
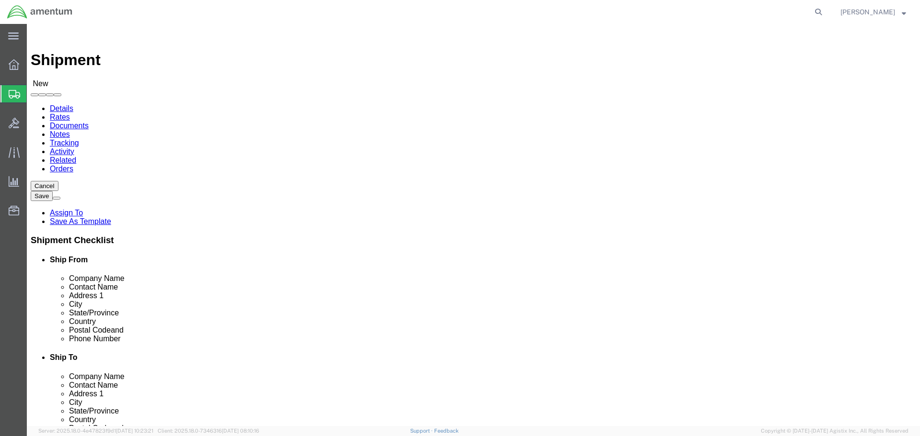
type input "[PHONE_NUMBER]"
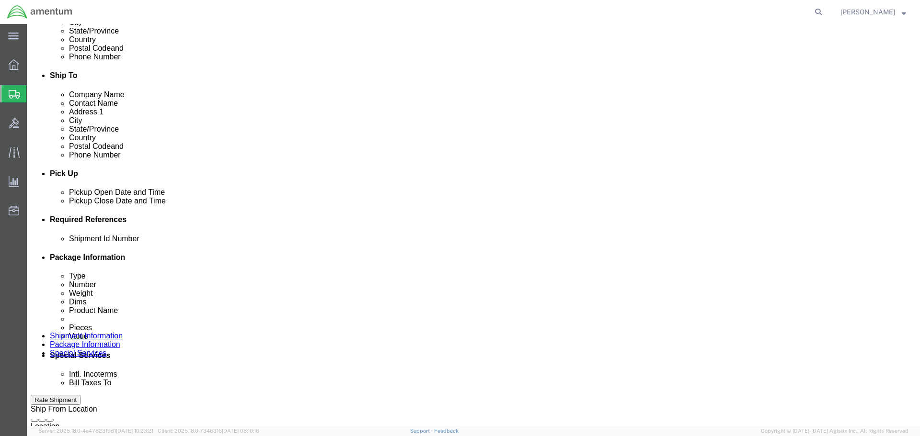
scroll to position [335, 0]
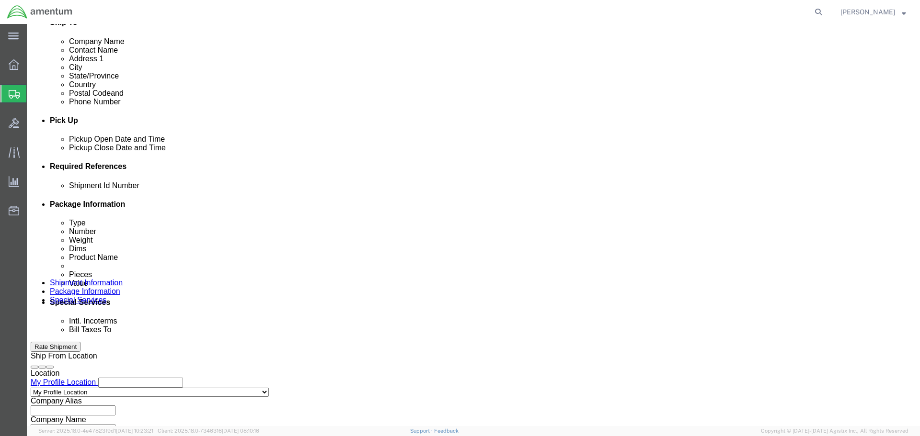
click div
click button "Apply"
click div
click button "Apply"
click div "Shipment Id Number Select Account Type Activity ID Airline Appointment Number A…"
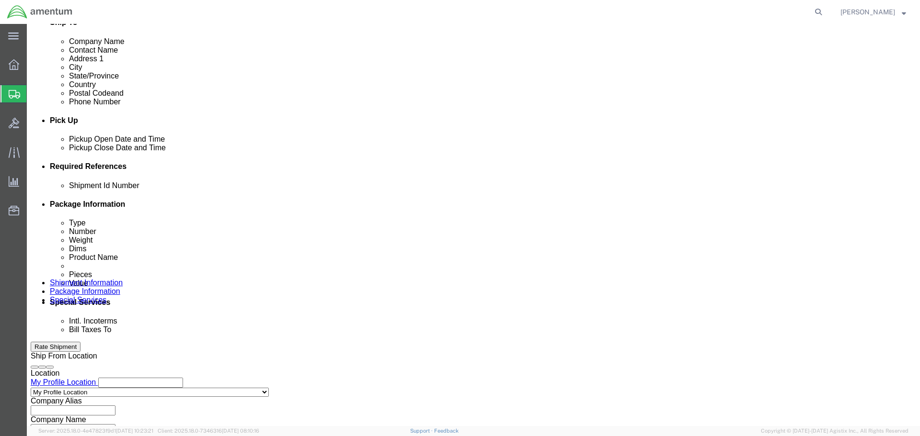
click input "text"
type input "i"
drag, startPoint x: 196, startPoint y: 259, endPoint x: 15, endPoint y: 223, distance: 184.3
click div "References Add reference Shipment Id Number [PERSON_NAME] Select Account Type A…"
type input "[PERSON_NAME]"
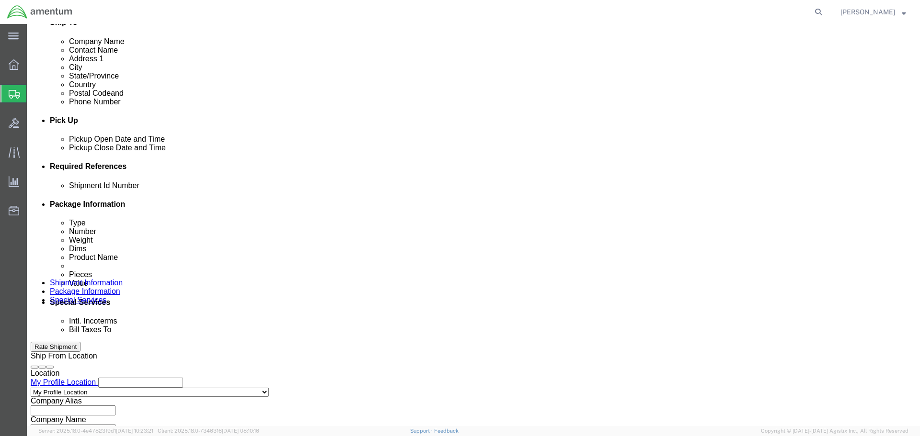
click button "Add reference"
click select "Select Account Type Activity ID Airline Appointment Number ASN Batch Request # …"
select select "DEPT"
click select "Select Account Type Activity ID Airline Appointment Number ASN Batch Request # …"
click input "text"
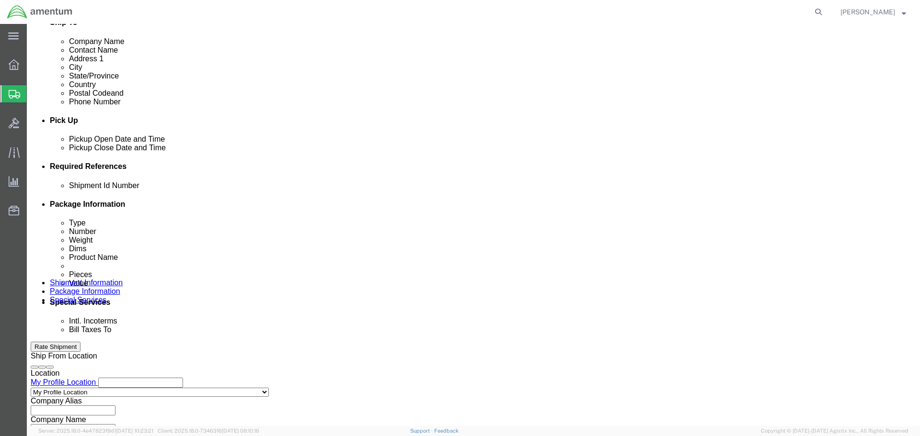
paste input "[PERSON_NAME]"
type input "[PERSON_NAME]"
click button "Add reference"
click select "Select Account Type Activity ID Airline Appointment Number ASN Batch Request # …"
select select "CUSTREF"
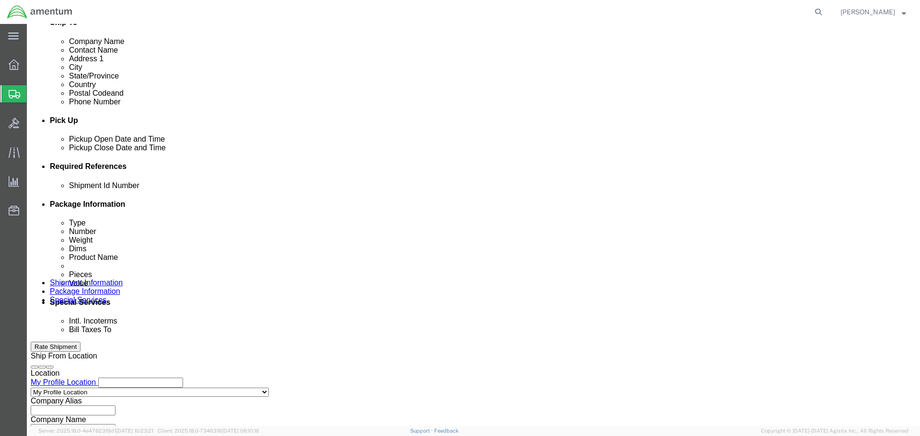
click select "Select Account Type Activity ID Airline Appointment Number ASN Batch Request # …"
click input "text"
paste input "[PERSON_NAME]"
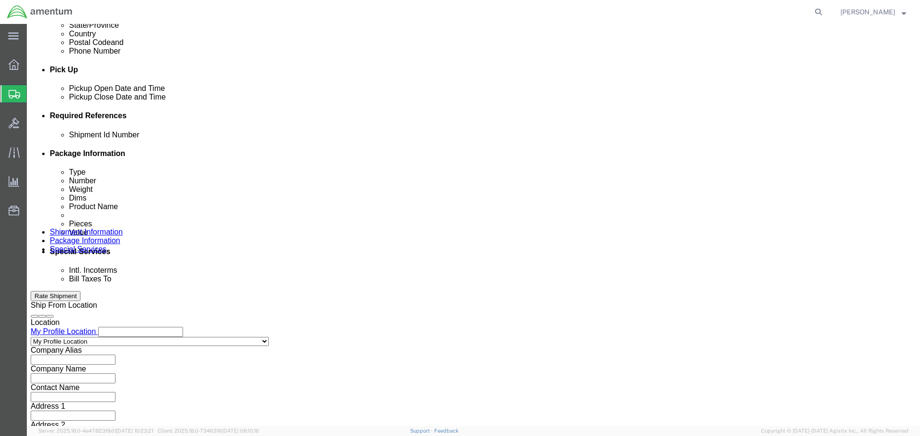
scroll to position [420, 0]
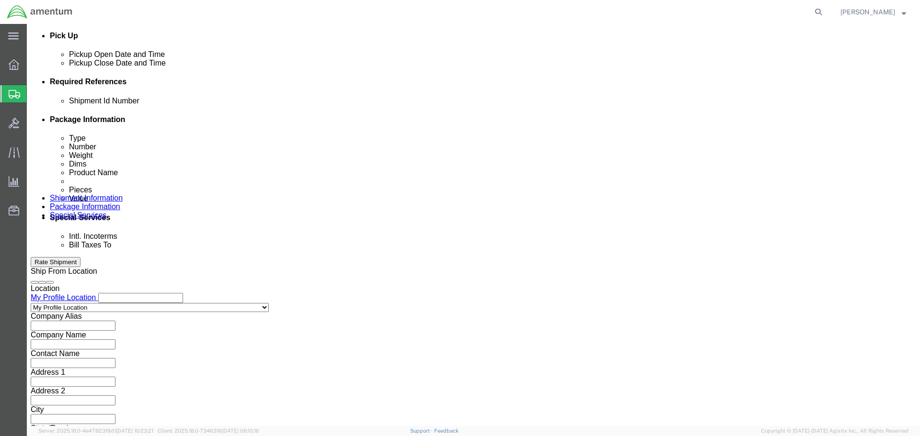
type input "[PERSON_NAME]"
click button "Continue"
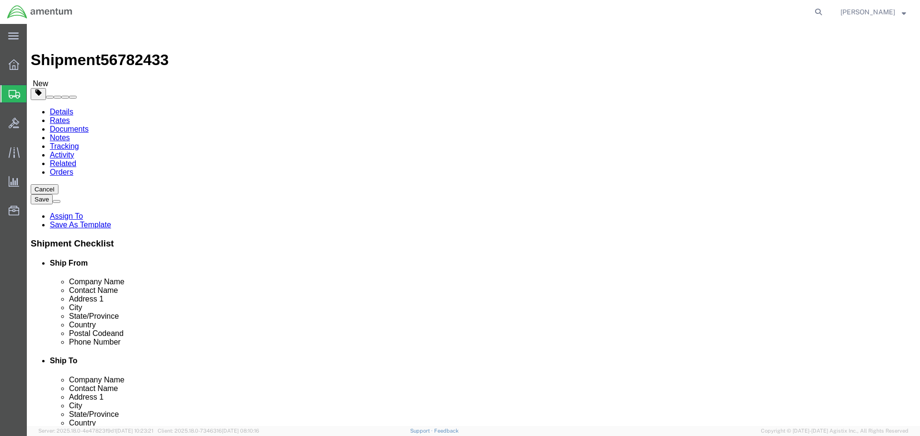
select select "CBOX"
click div "Package Type Select BCK Boxes Bale(s) Basket(s) Bolt(s) Bottle(s) Buckets Bulk …"
click input "text"
type input "20"
type input "15"
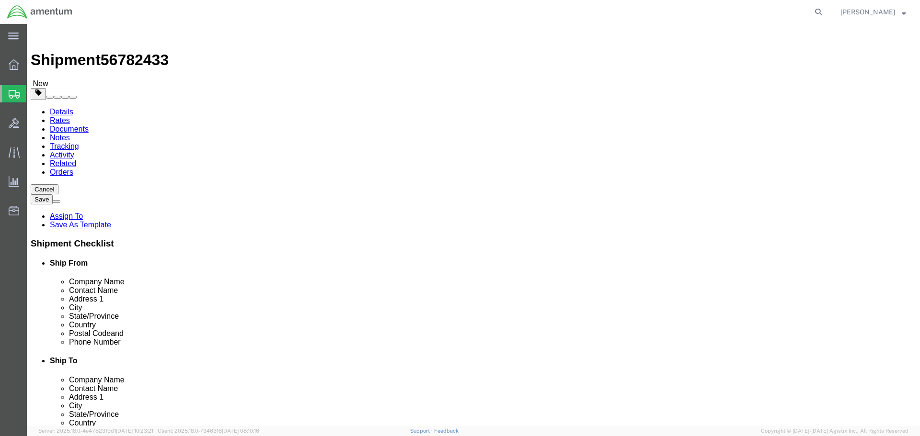
type input "6"
type input "15"
click link "Add Content"
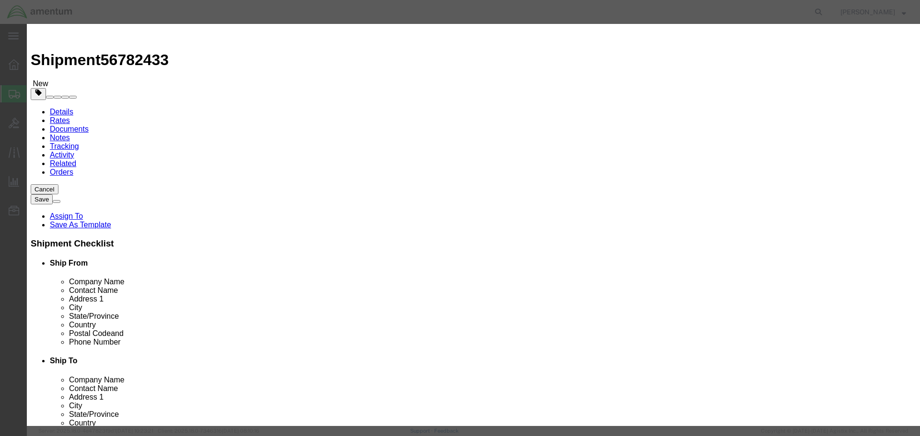
click input "text"
type input "TOOL"
type input "1"
type input "10"
select select "USD"
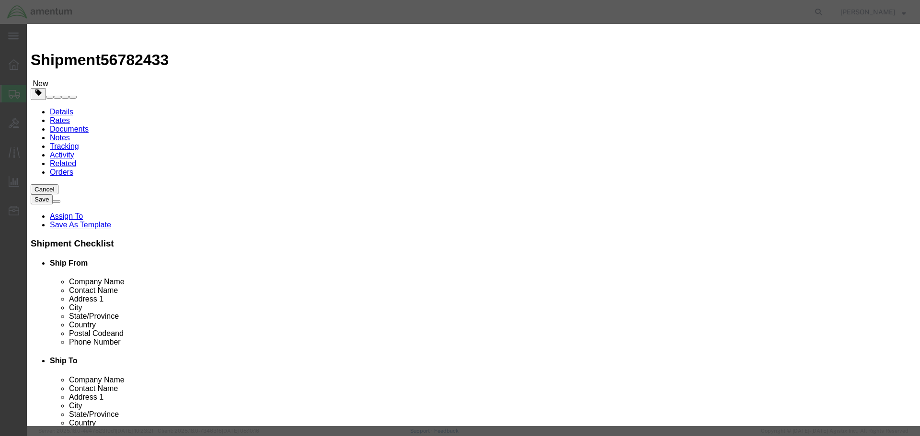
click button "Save & Close"
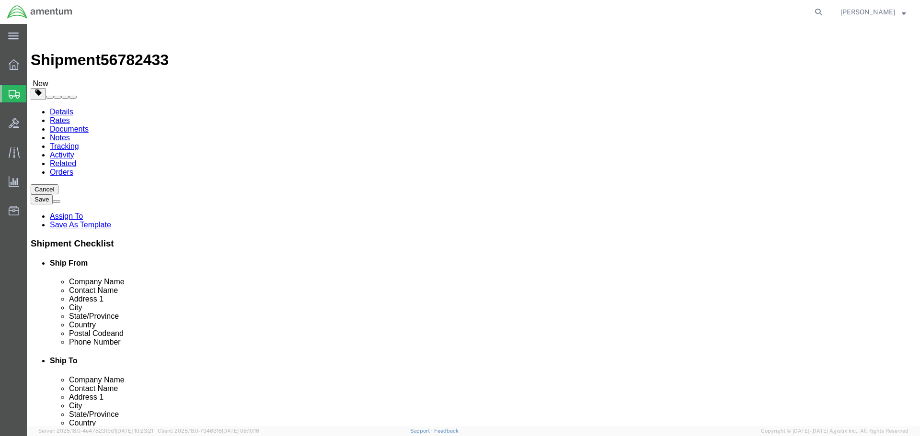
click button "Continue"
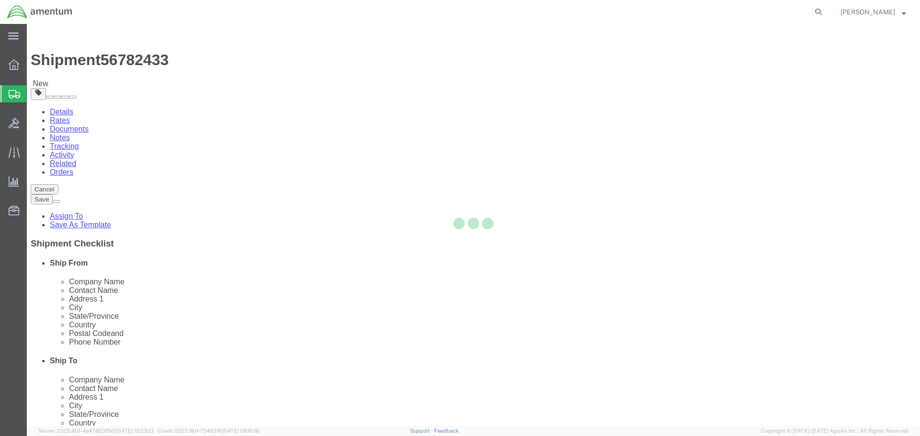
select select
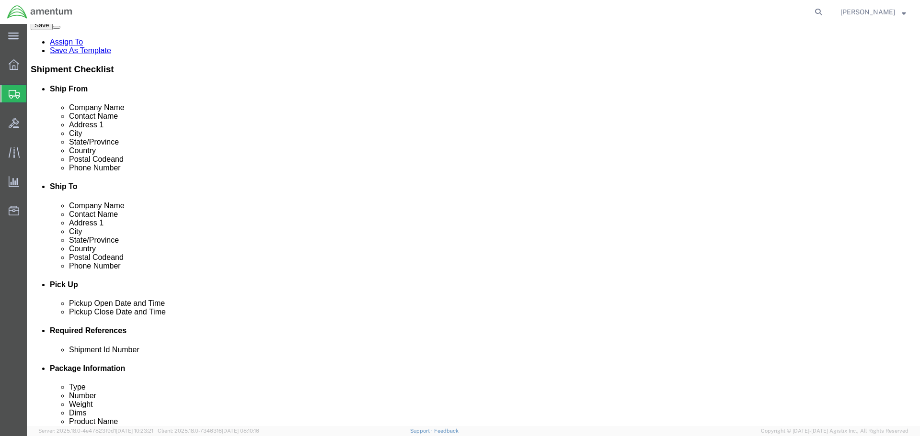
scroll to position [192, 0]
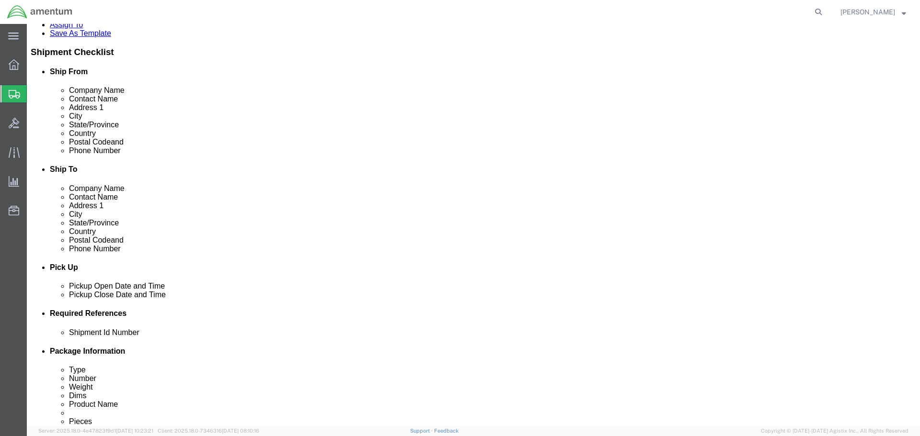
click button "Rate Shipment"
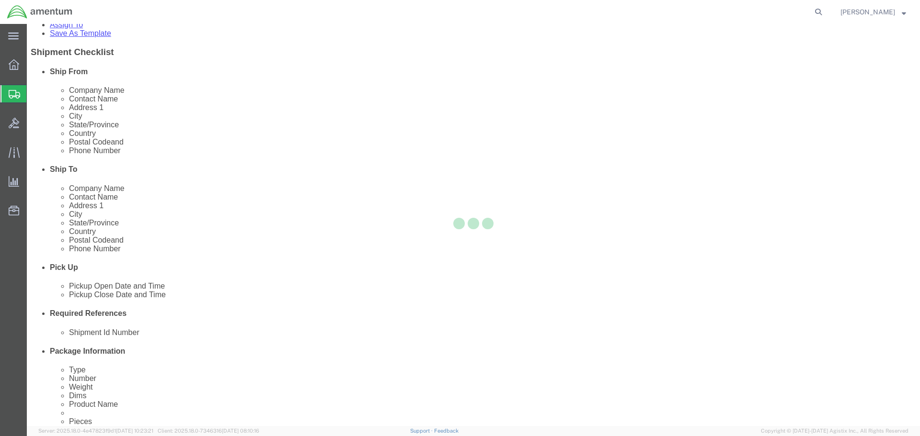
scroll to position [117, 0]
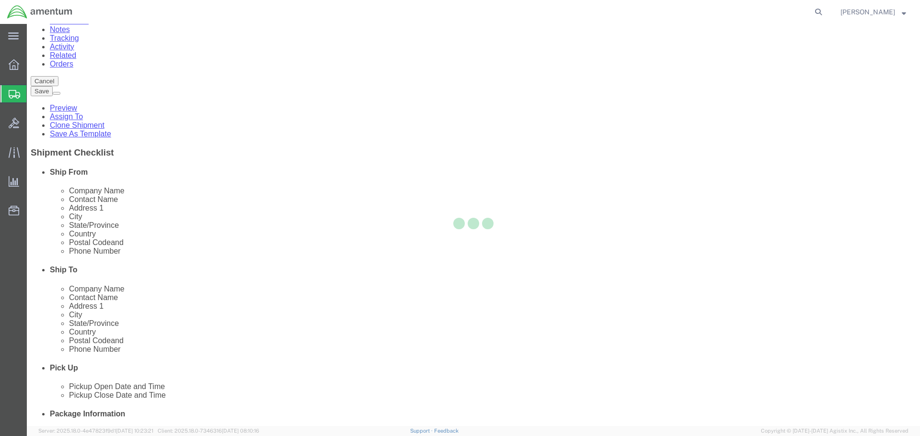
scroll to position [0, 0]
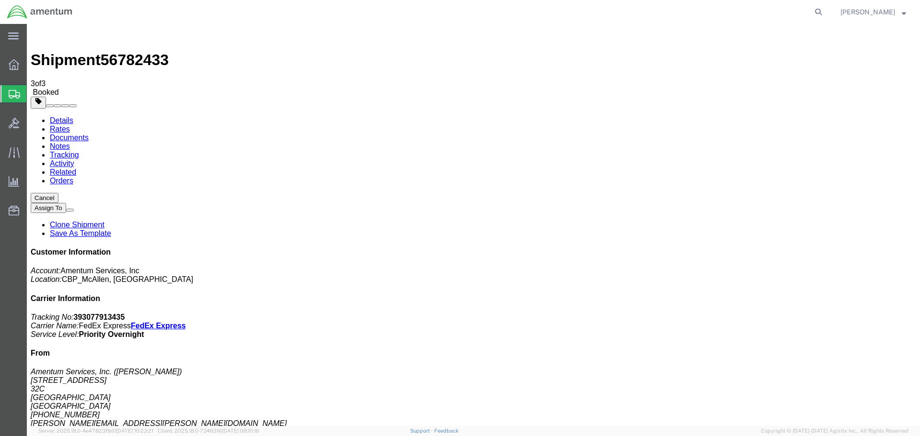
click at [59, 116] on link "Details" at bounding box center [61, 120] width 23 height 8
click link "Schedule pickup request"
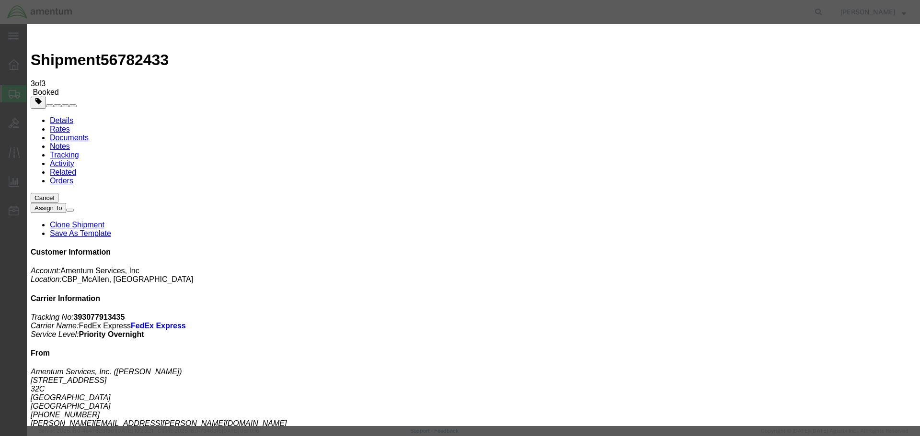
click button "Close"
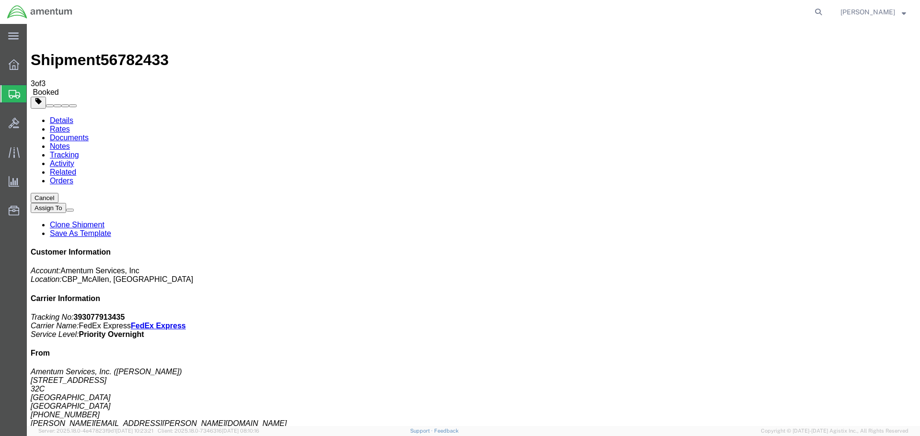
click span "button"
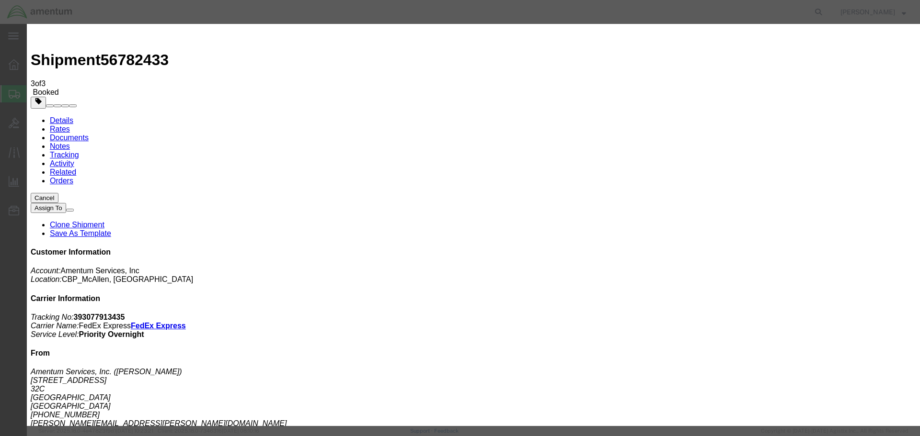
click div "[DATE] 6:00 PM"
type input "7:00 PM"
click button "Apply"
click button "Save"
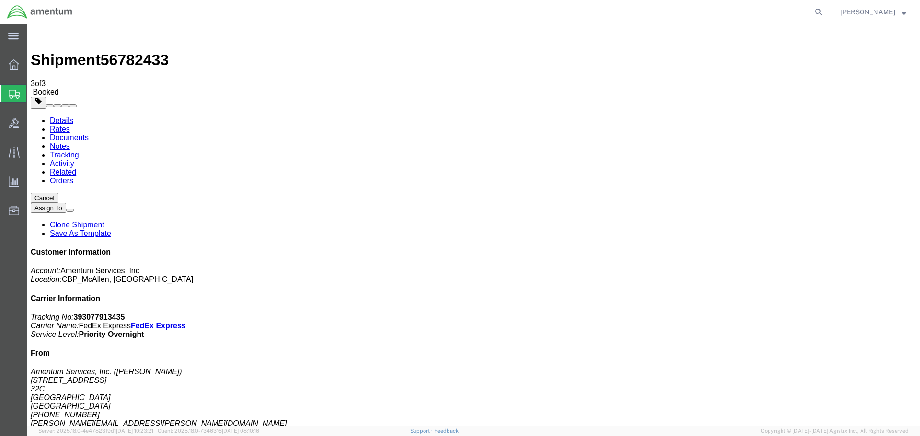
click button "Close"
click link "Schedule pickup request"
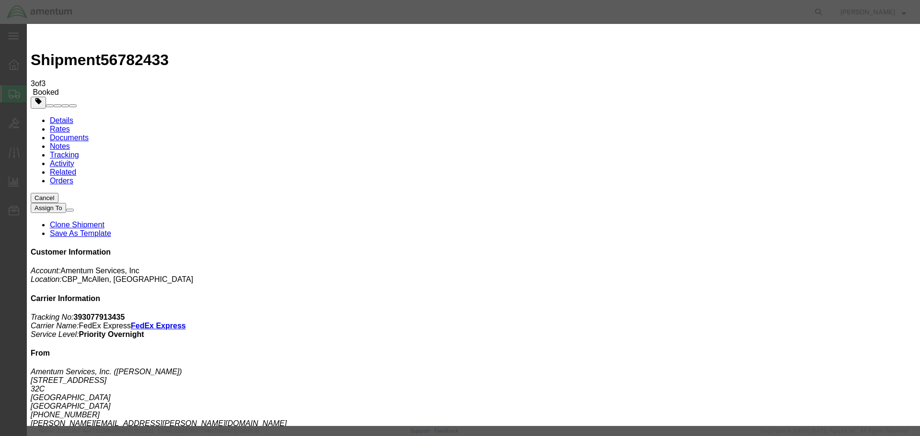
click button "Close"
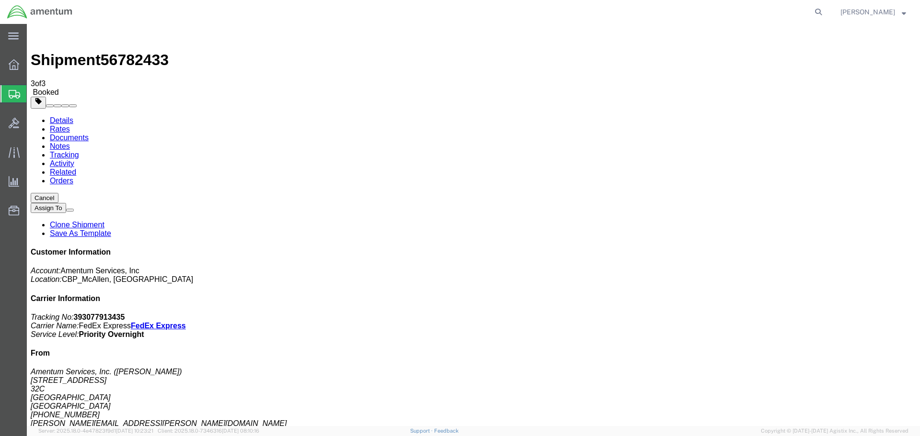
click h4 "Pickup & Delivery Dates"
click span "button"
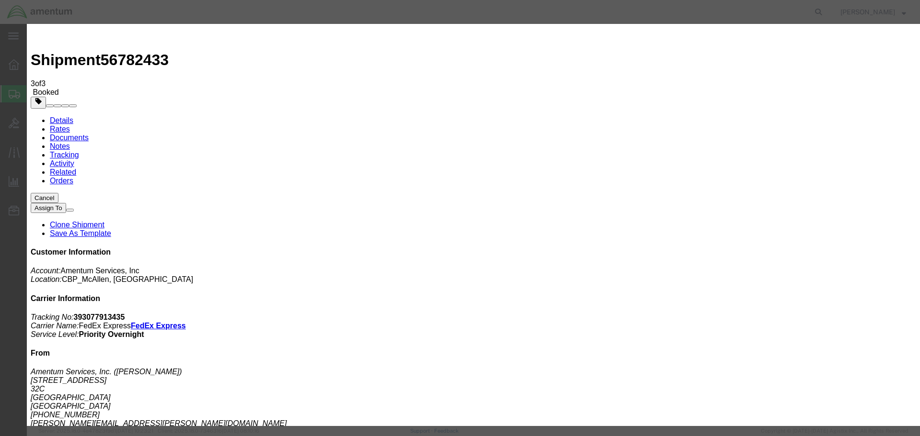
click div "[DATE] 5:00 PM"
type input "6:00 PM"
drag, startPoint x: 564, startPoint y: 263, endPoint x: 557, endPoint y: 266, distance: 7.3
click button "Apply"
click button "Save"
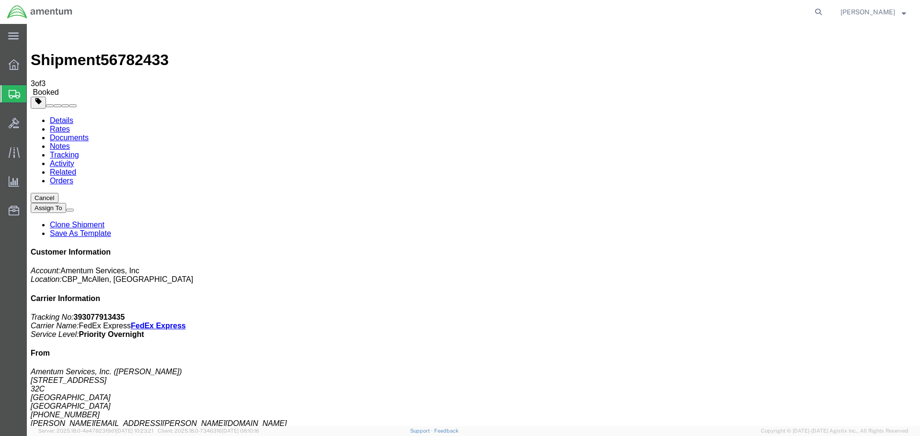
click button "Close"
click link "Schedule pickup request"
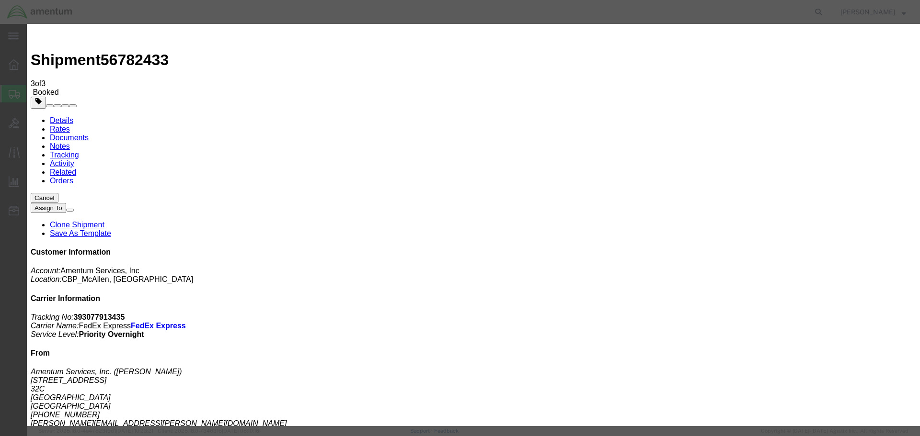
click button "Close"
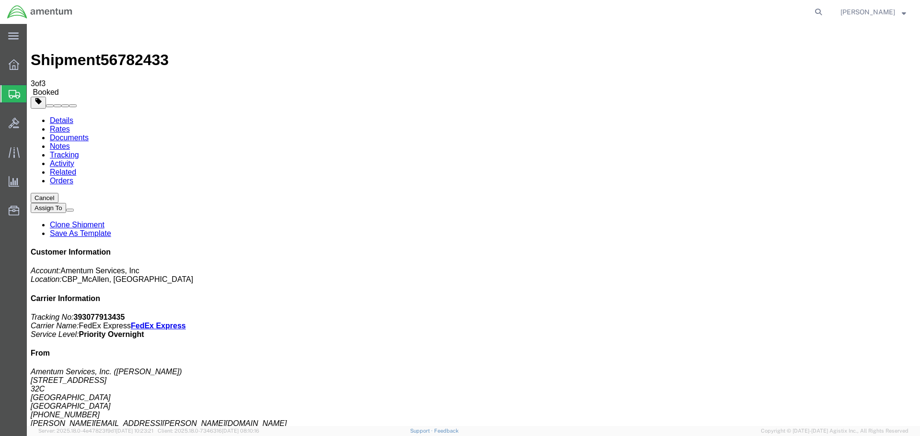
click span "button"
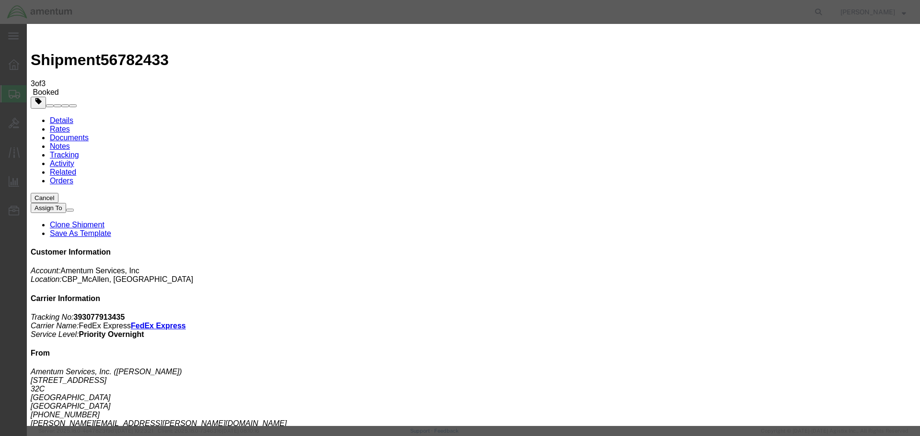
click div "[DATE] 6:00 PM"
type input "7:00 PM"
click button "Apply"
click button "Save"
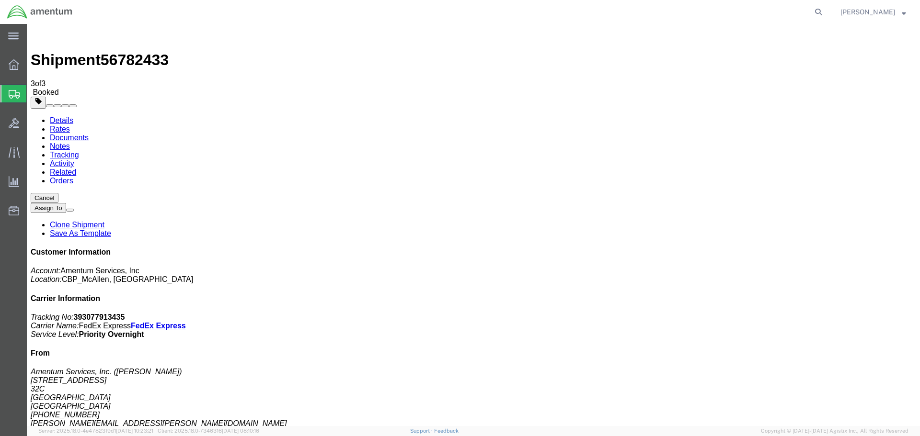
click button "Close"
click link "Schedule pickup request"
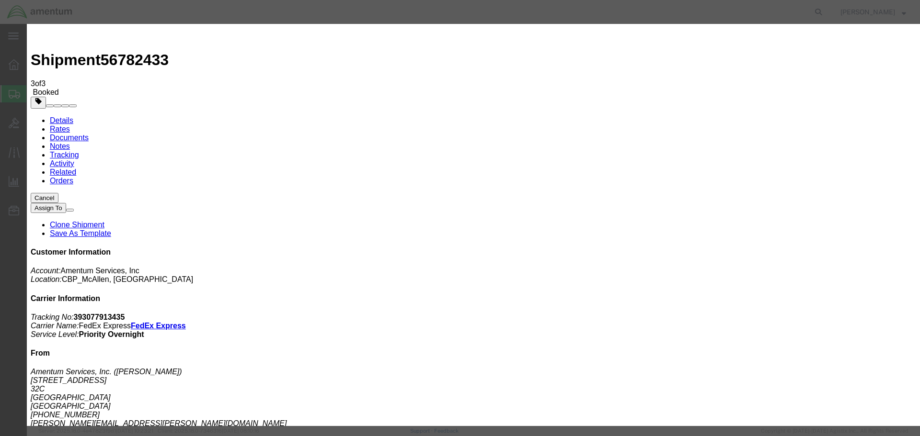
click button "Close"
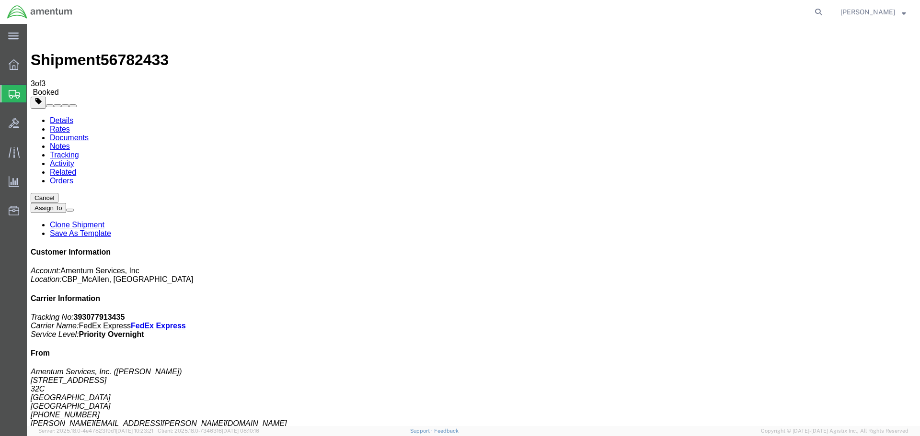
click button "button"
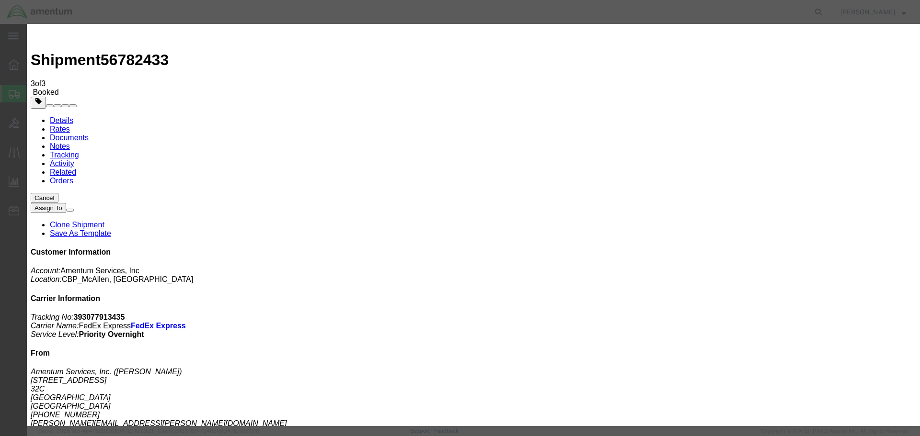
click div "[DATE] 4:00 PM"
type input "5:00 PM"
click button "Apply"
click button "Save"
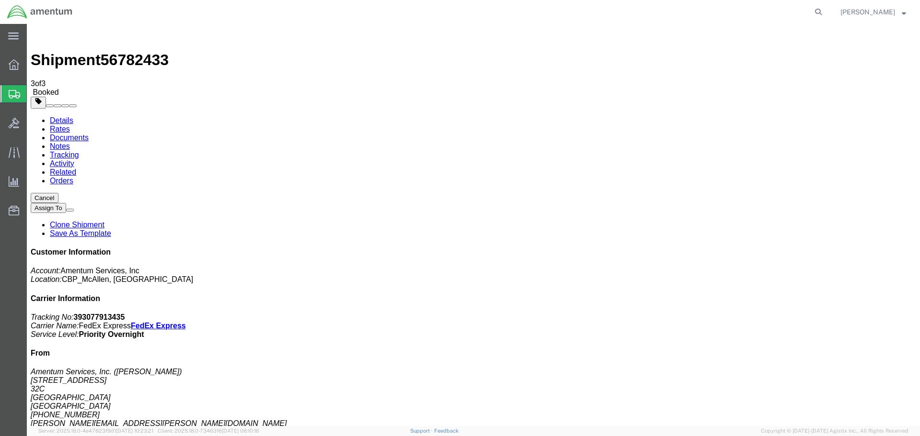
click button "Close"
click link "Schedule pickup request"
click at [0, 0] on span "Create Shipment" at bounding box center [0, 0] width 0 height 0
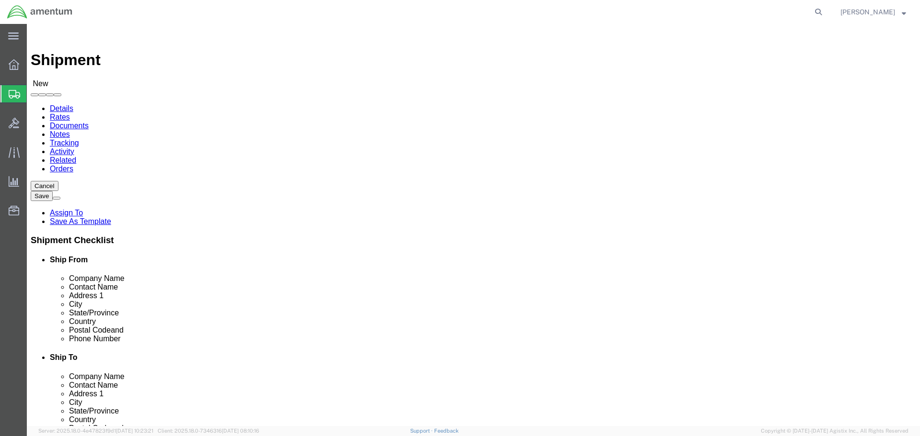
click div
select select "MYPROFILE"
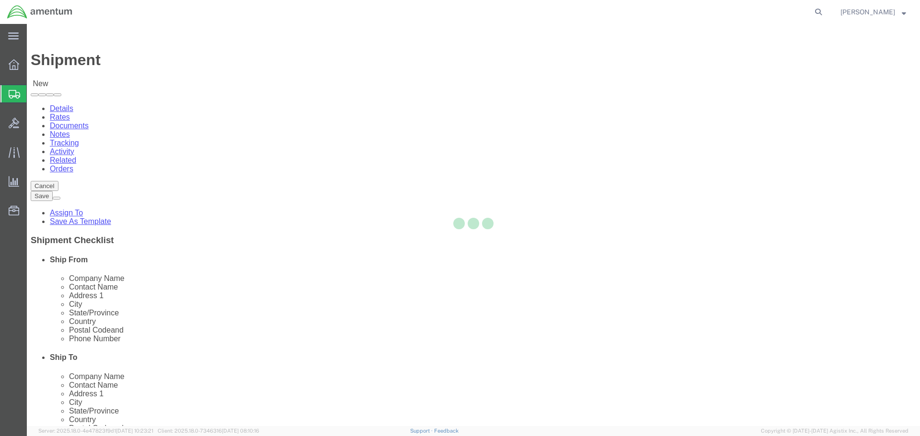
select select "[GEOGRAPHIC_DATA]"
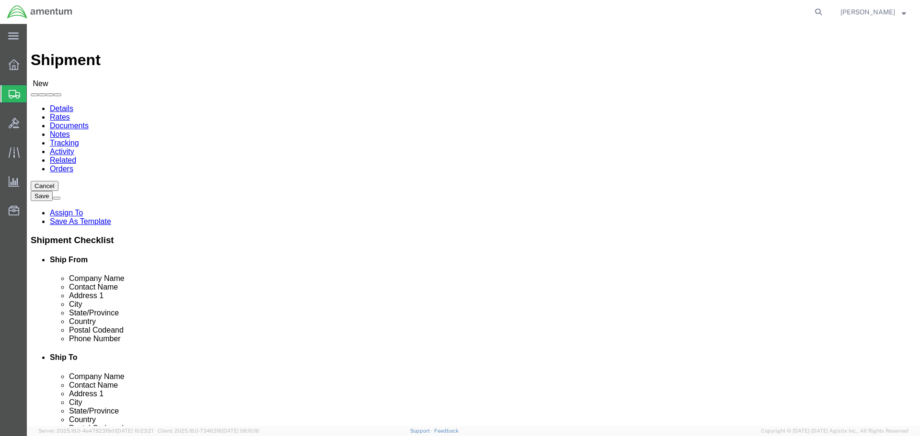
type input "NCR"
select select "49925"
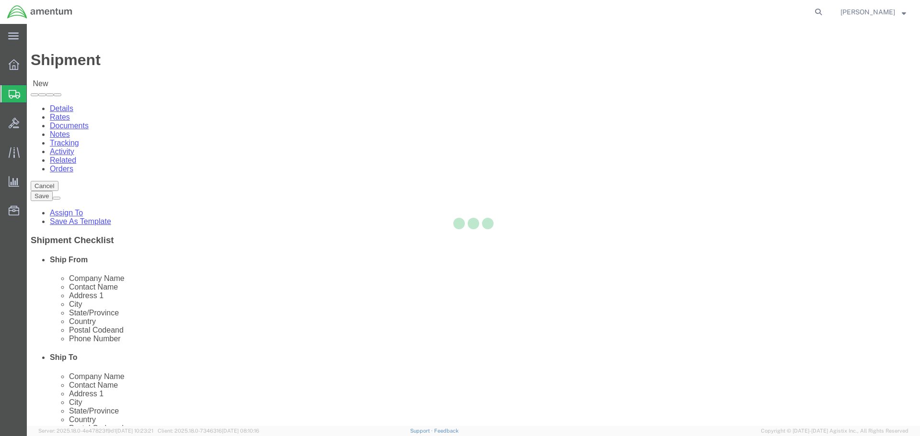
select select "VA"
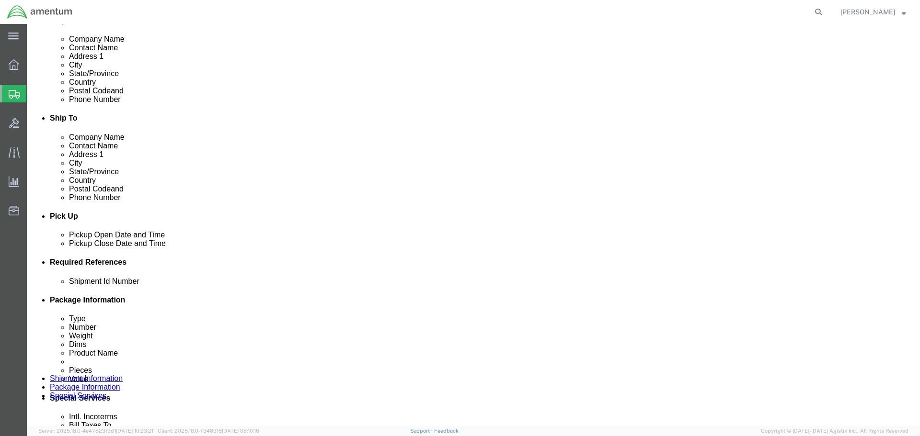
click div
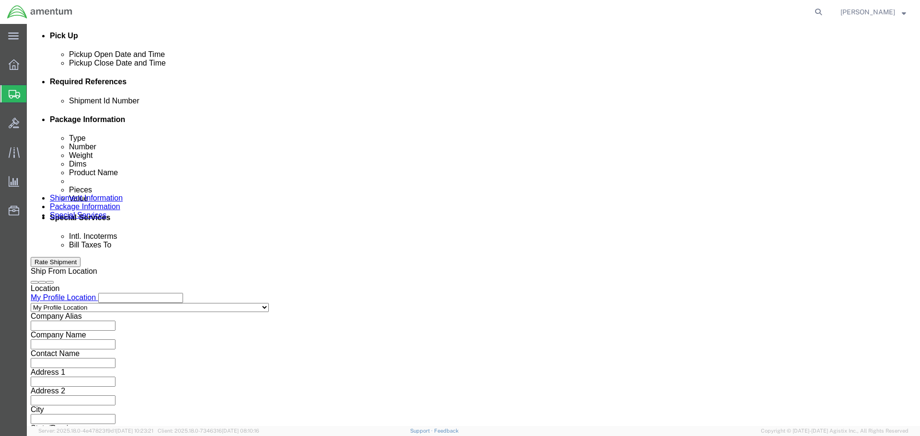
click button "Apply"
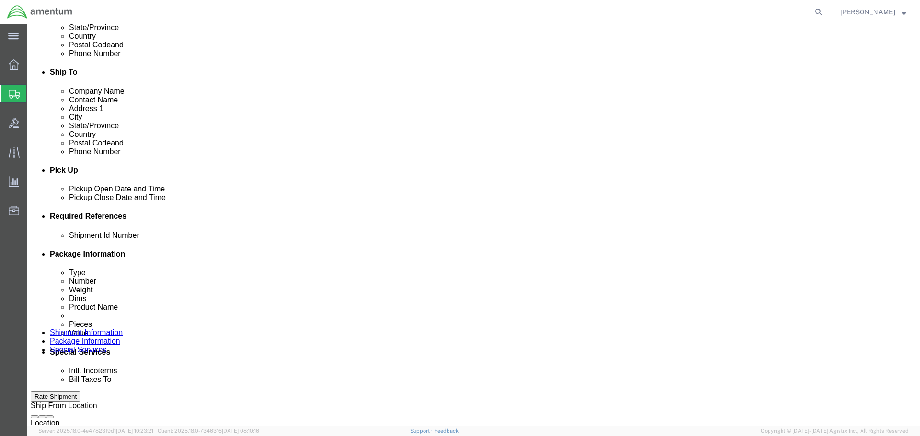
scroll to position [276, 0]
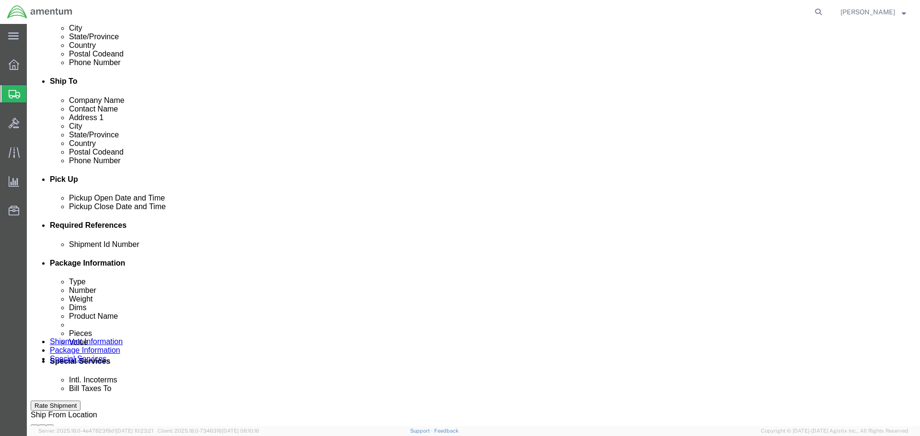
click div "Deliver Close Date Deliver Close Time Deliver Close Date and Time"
click div
click button "Apply"
click input "text"
paste input "330180"
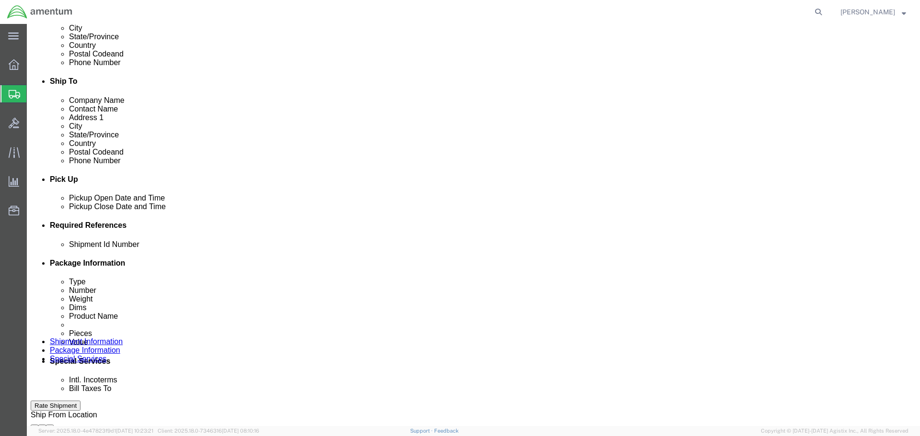
type input "330180"
click button "Add reference"
click select "Select Account Type Activity ID Airline Appointment Number ASN Batch Request # …"
select select "DEPT"
click select "Select Account Type Activity ID Airline Appointment Number ASN Batch Request # …"
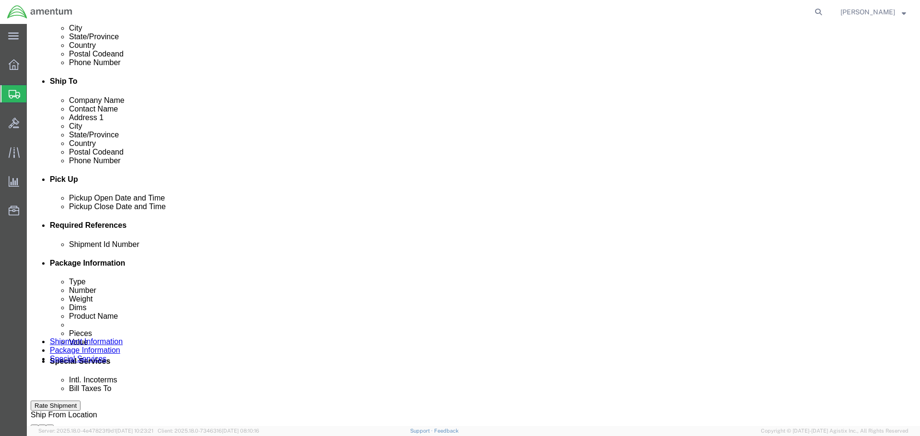
click input "text"
paste input "330180"
type input "330180"
click button "Add reference"
click select "Select Account Type Activity ID Airline Appointment Number ASN Batch Request # …"
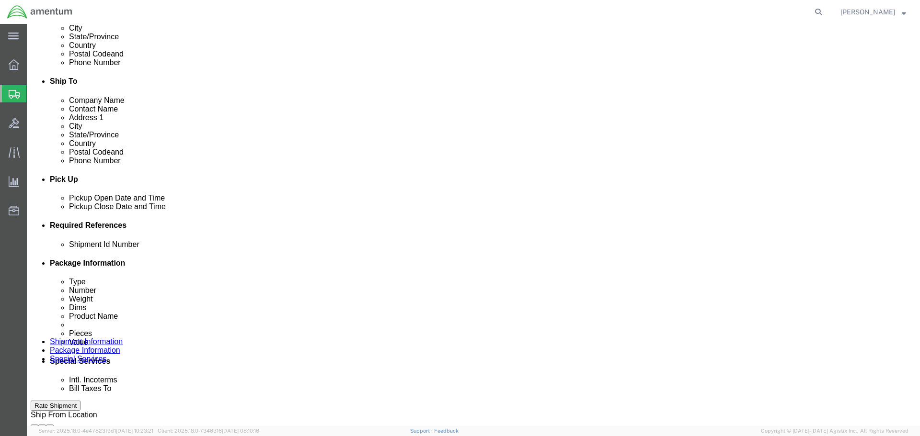
select select "CUSTREF"
click select "Select Account Type Activity ID Airline Appointment Number ASN Batch Request # …"
click input "text"
paste input "330180"
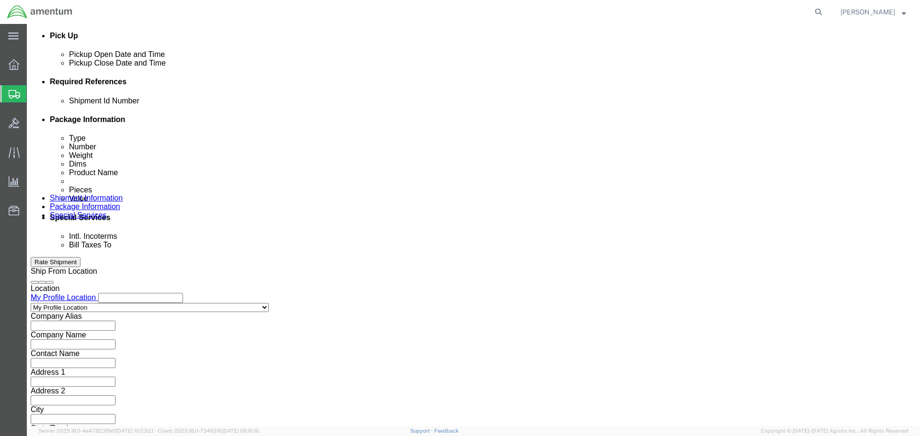
type input "330180"
click button "Continue"
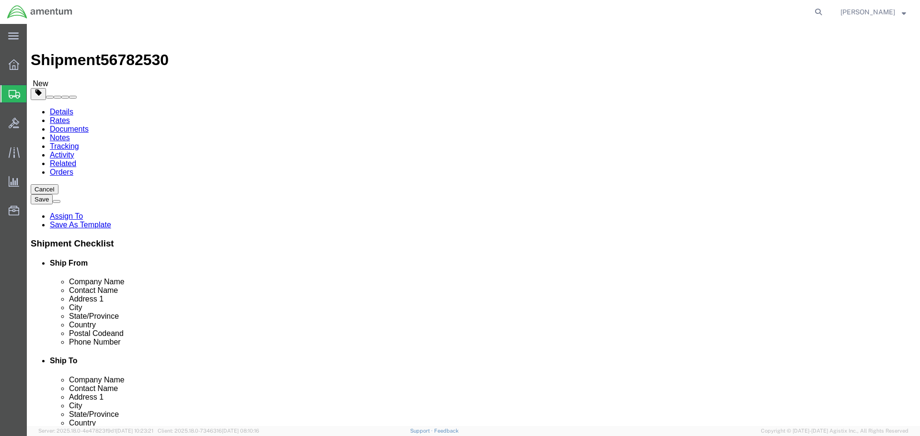
click select "Select BCK Boxes Bale(s) Basket(s) Bolt(s) Bottle(s) Buckets Bulk Bundle(s) Can…"
select select "SBOX"
click select "Select BCK Boxes Bale(s) Basket(s) Bolt(s) Bottle(s) Buckets Bulk Bundle(s) Can…"
type input "10.50"
type input "7.00"
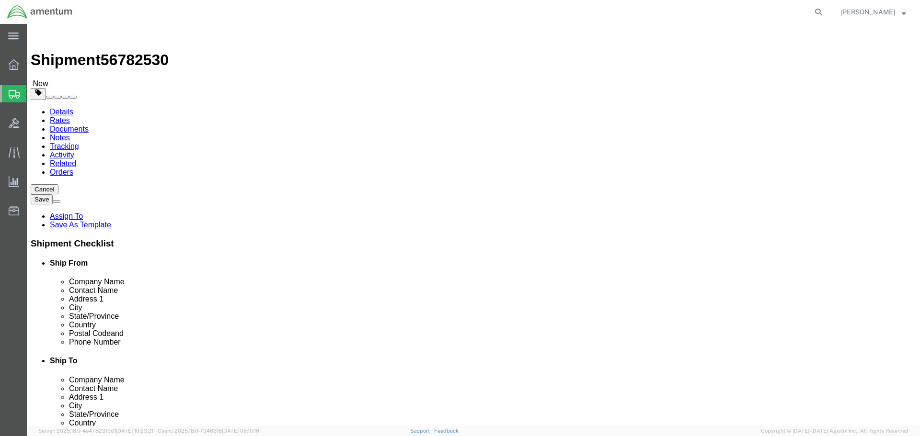
type input "5.00"
click select "Select BCK Boxes Bale(s) Basket(s) Bolt(s) Bottle(s) Buckets Bulk Bundle(s) Can…"
select select "SBX"
click select "Select BCK Boxes Bale(s) Basket(s) Bolt(s) Bottle(s) Buckets Bulk Bundle(s) Can…"
type input "12.25"
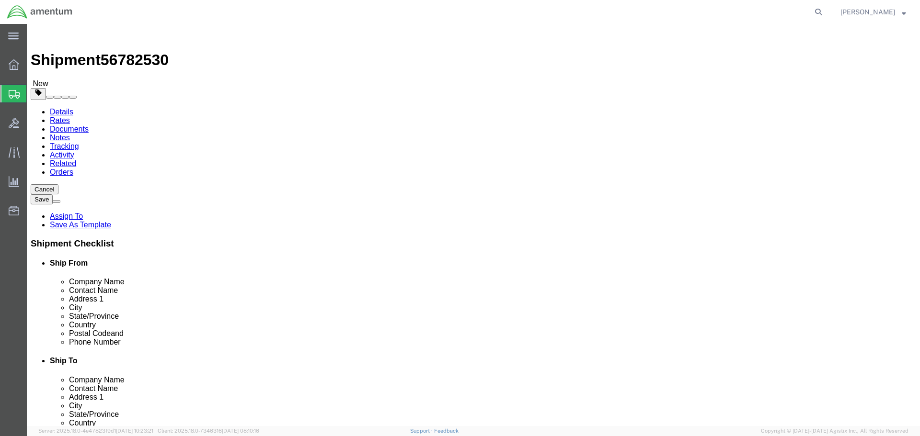
type input "11.00"
type input "1.50"
click input "0.00"
type input "0"
type input "1"
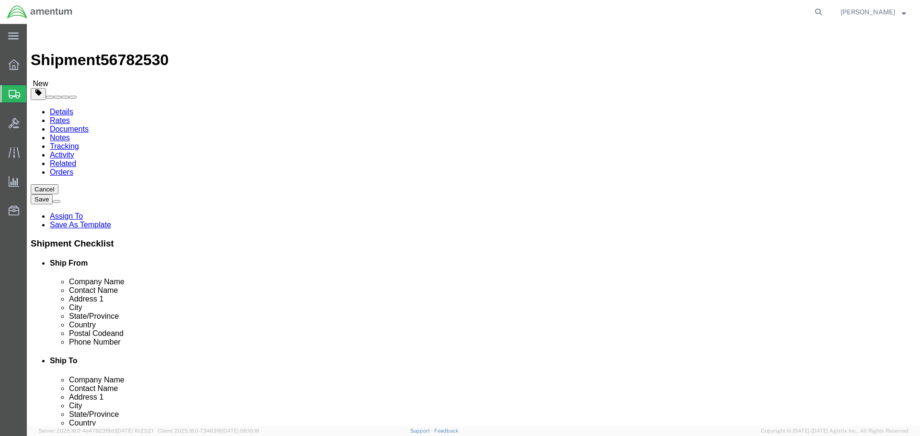
type input "2"
click link "Add Content"
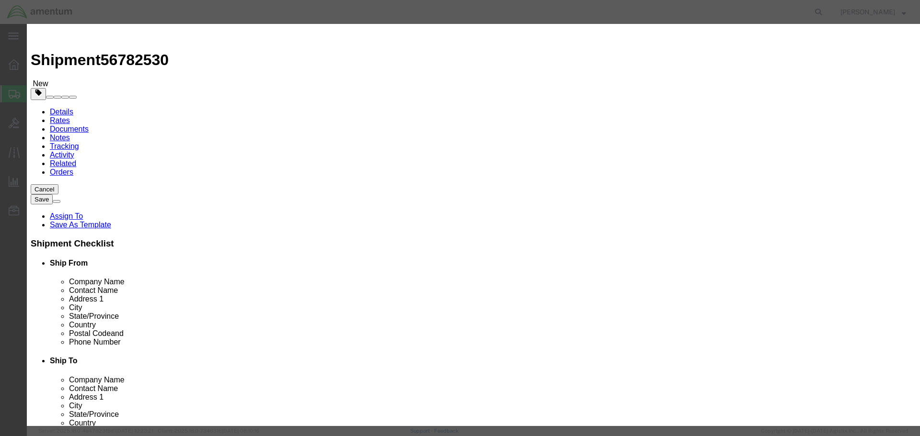
click input "text"
type input "ACCELEROMETER"
type input "1"
type input "10"
select select "USD"
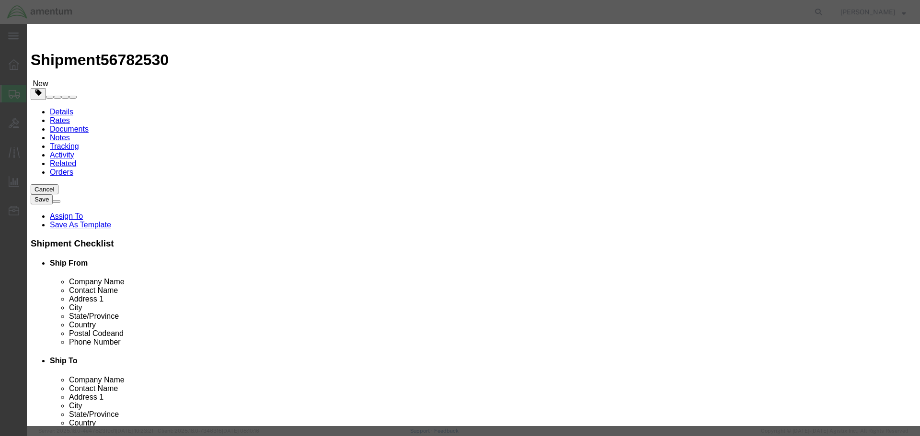
click button "Save & Close"
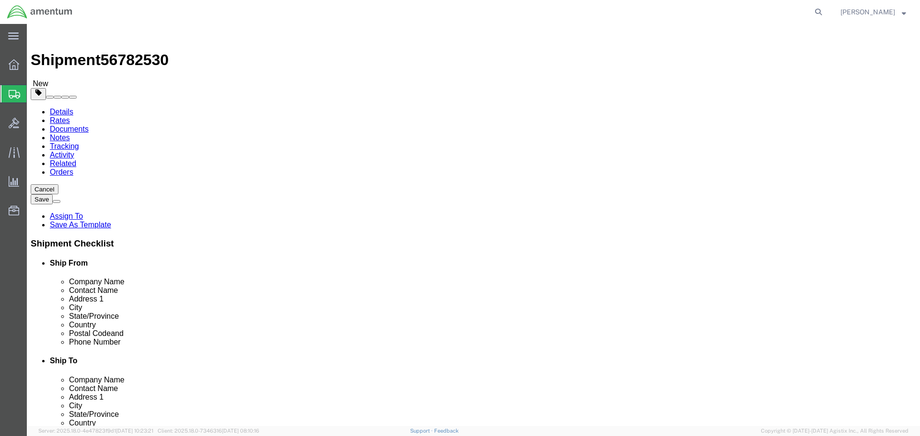
click button "Continue"
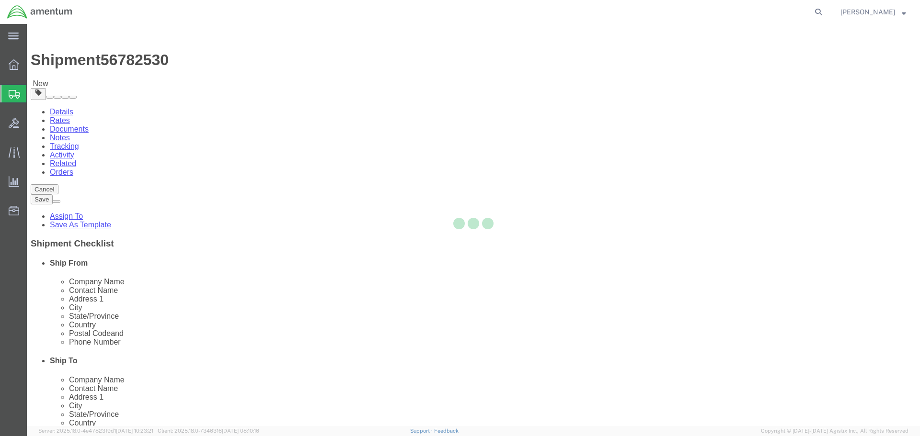
select select
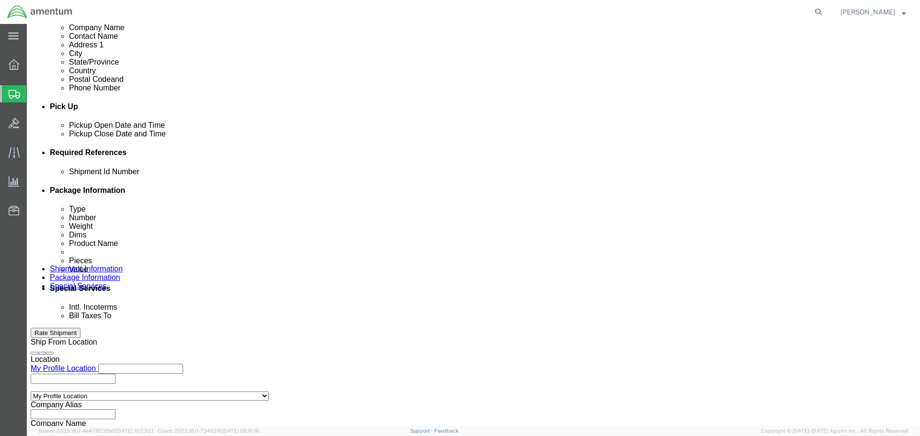
scroll to position [431, 0]
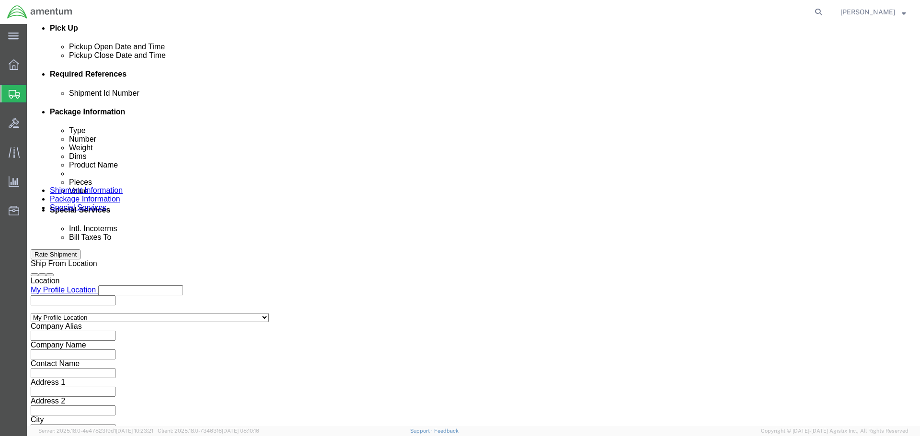
click select "Select Recipient Account Sender/Shipper Third Party Account"
select select "SHIP"
click select "Select Recipient Account Sender/Shipper Third Party Account"
click button "Rate Shipment"
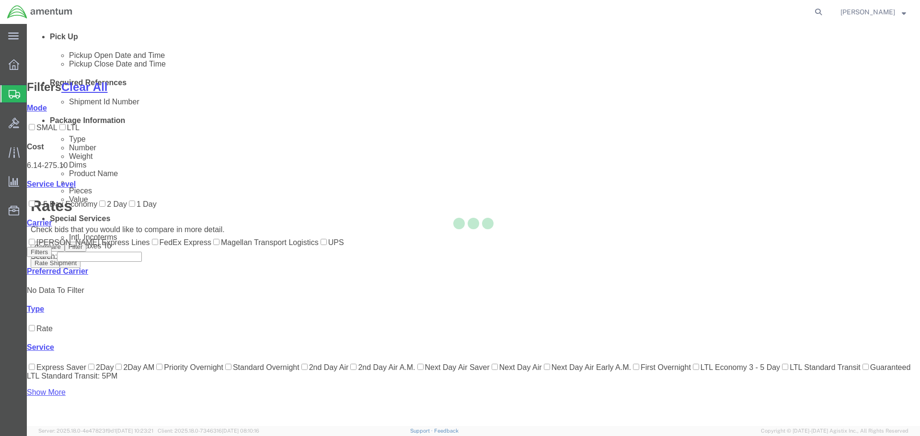
scroll to position [41, 0]
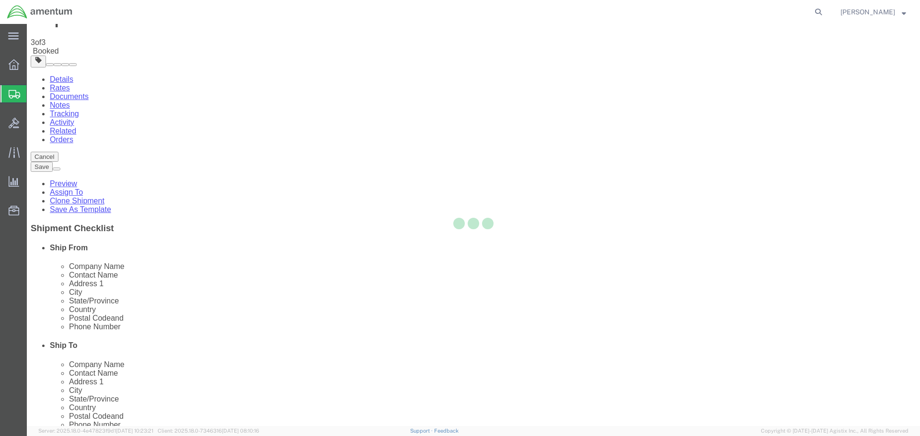
scroll to position [0, 0]
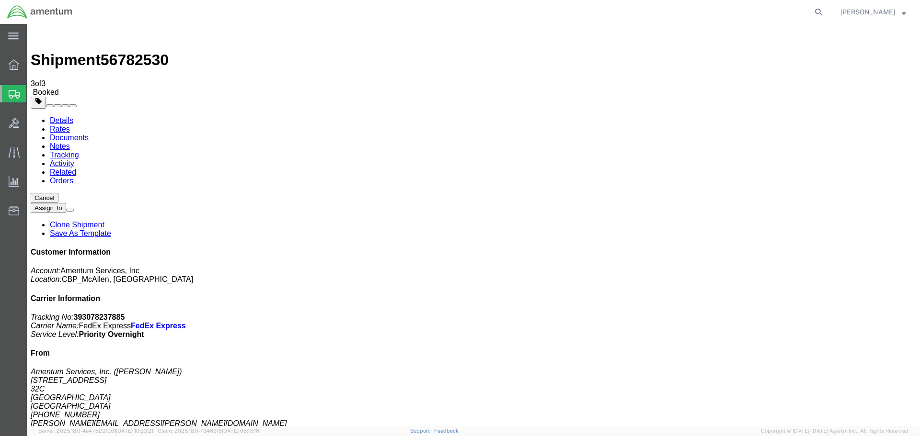
drag, startPoint x: 402, startPoint y: 173, endPoint x: 336, endPoint y: 253, distance: 104.1
click at [0, 0] on span "Create Shipment" at bounding box center [0, 0] width 0 height 0
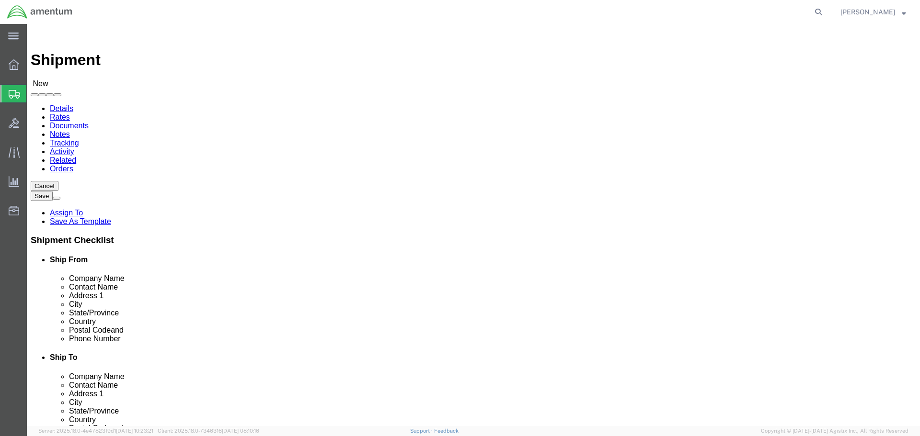
click div
select select "MYPROFILE"
select select "[GEOGRAPHIC_DATA]"
type input "WST"
select select "49945"
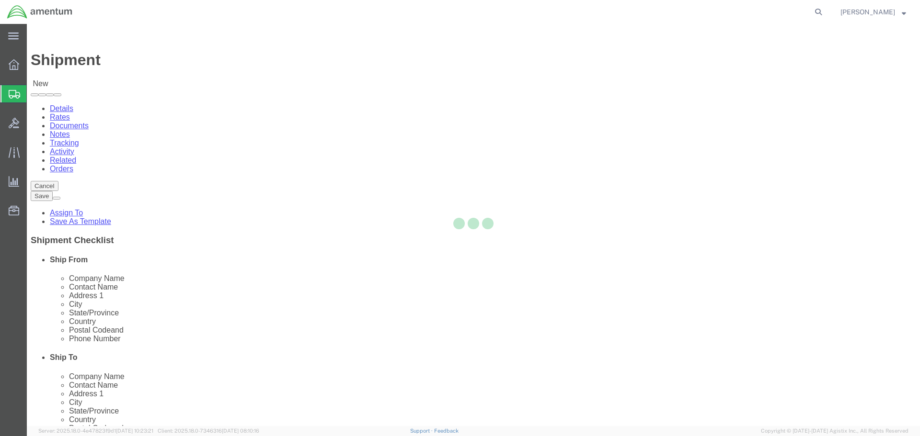
select select "[GEOGRAPHIC_DATA]"
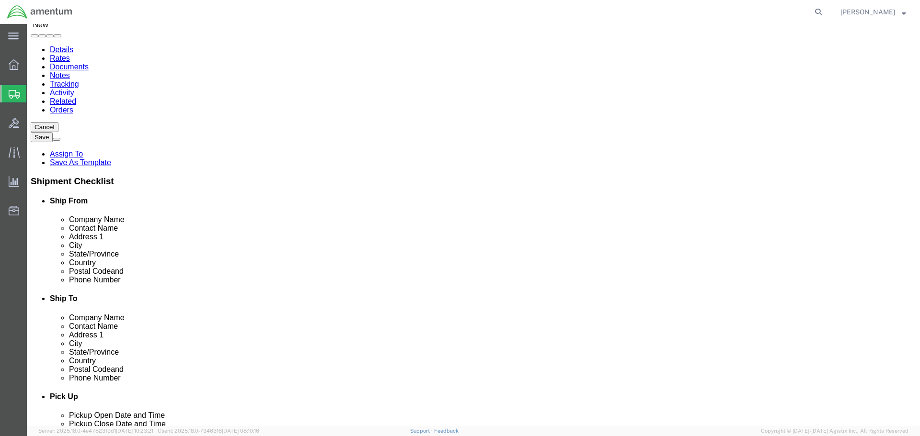
scroll to position [192, 0]
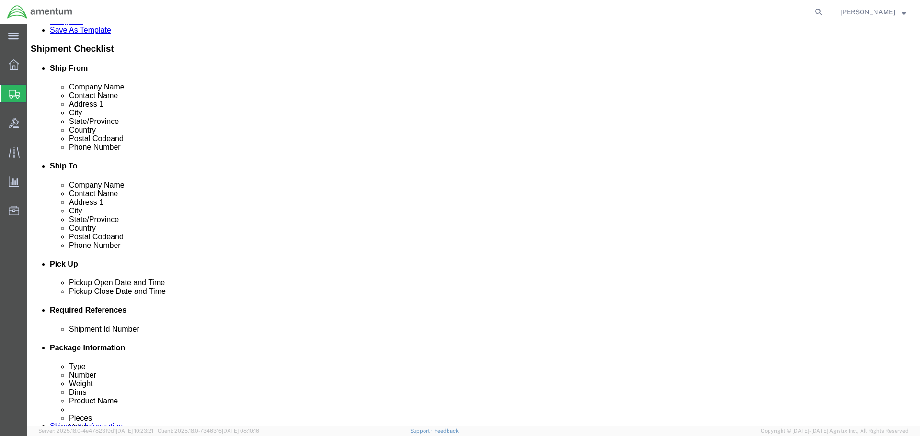
click div
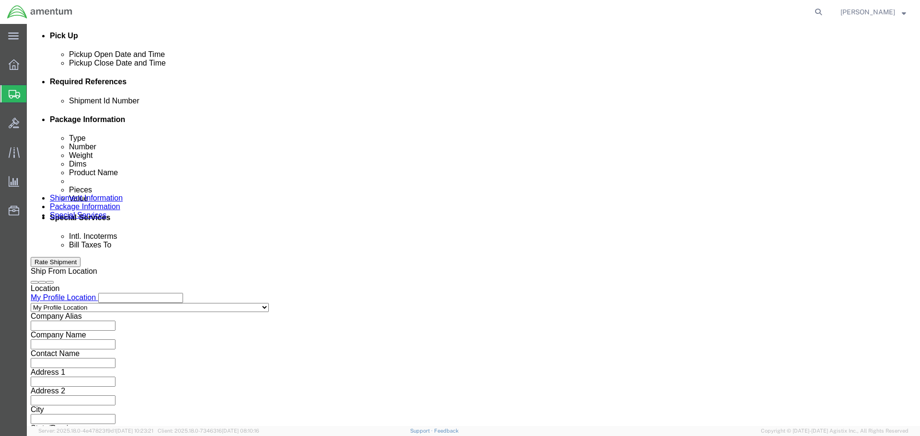
click button "Apply"
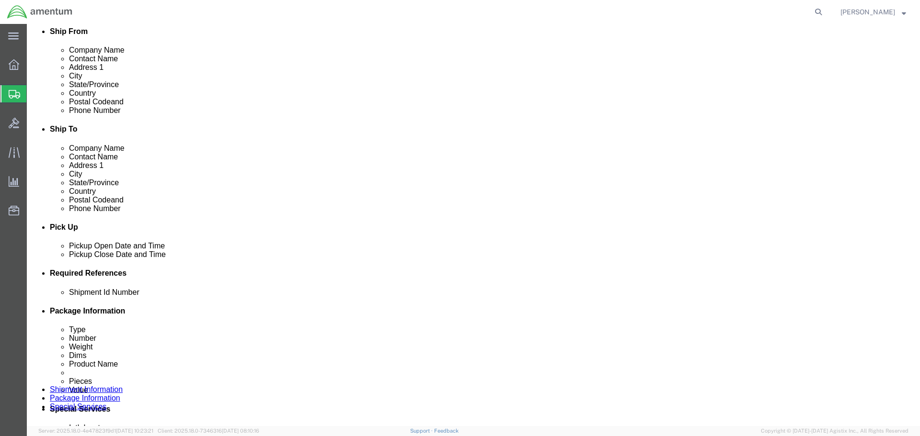
click div
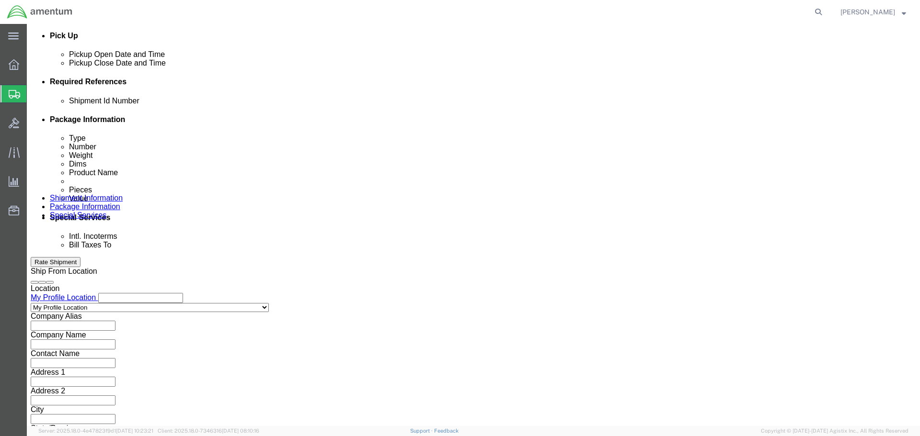
click button "Apply"
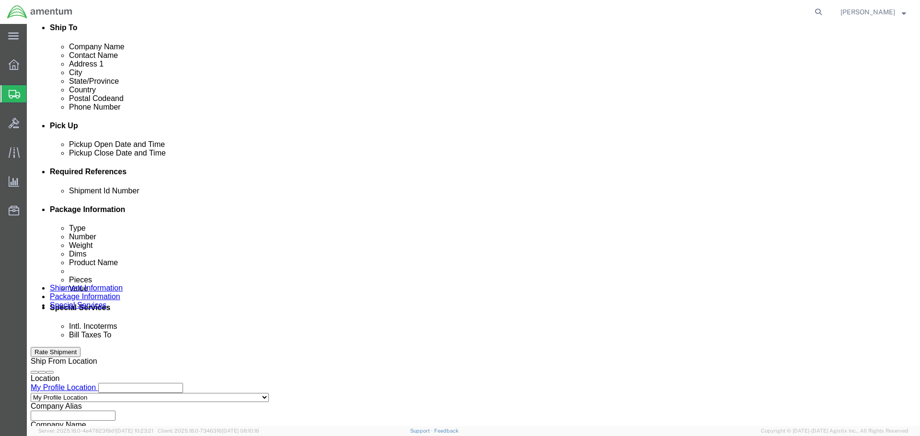
scroll to position [372, 0]
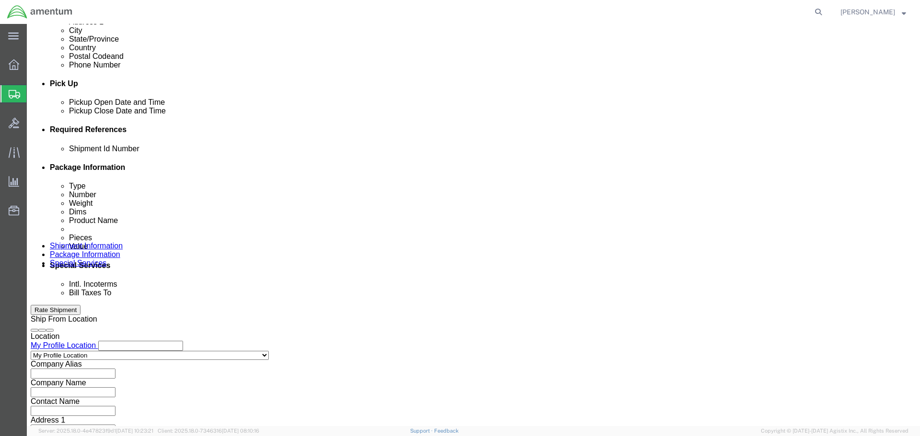
click input "text"
drag, startPoint x: 174, startPoint y: 216, endPoint x: 91, endPoint y: 215, distance: 83.9
click div "Shipment Id Number 3944A SERVO"
type input "3944A SERVO"
click button "Add reference"
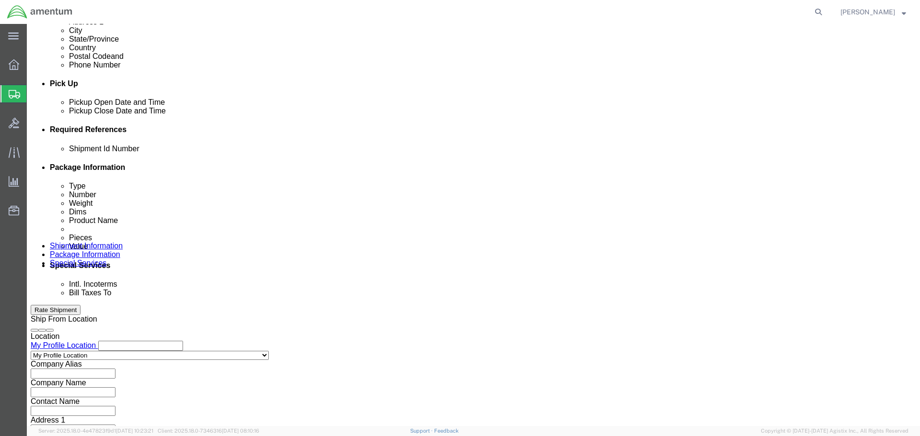
click select "Select Account Type Activity ID Airline Appointment Number ASN Batch Request # …"
select select "DEPT"
click select "Select Account Type Activity ID Airline Appointment Number ASN Batch Request # …"
click input "text"
paste input "3944A SERVO"
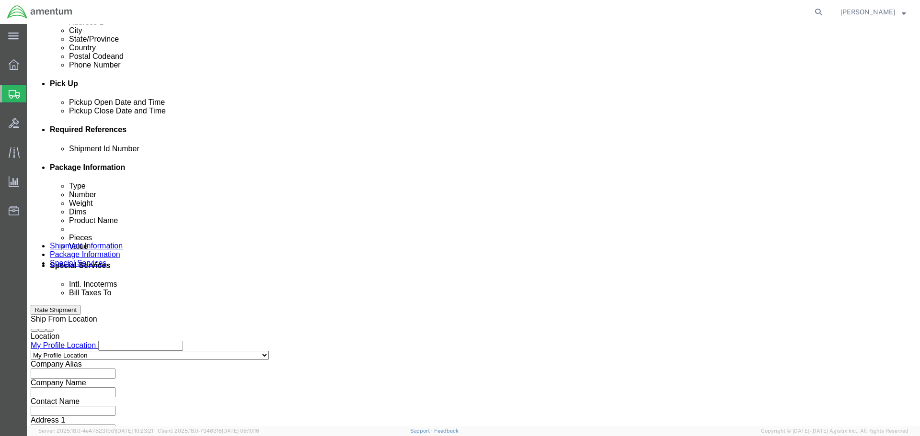
type input "3944A SERVO"
click button "Add reference"
click select "Select Account Type Activity ID Airline Appointment Number ASN Batch Request # …"
select select "CUSTREF"
click select "Select Account Type Activity ID Airline Appointment Number ASN Batch Request # …"
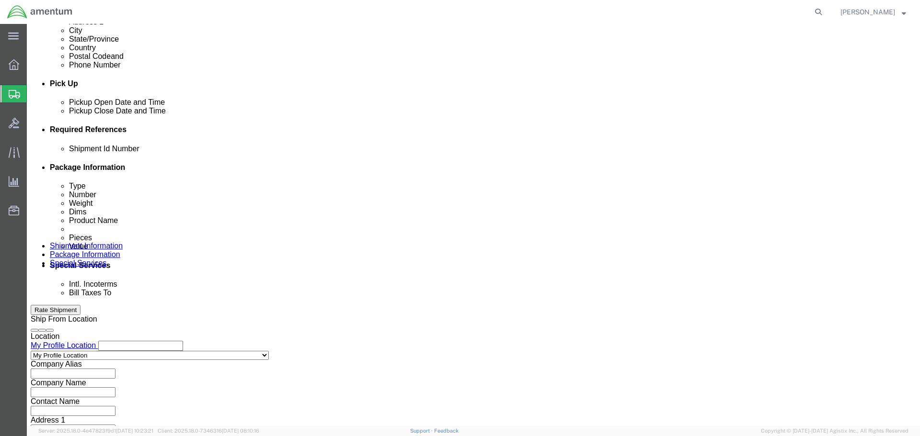
click input "text"
paste input "3944A SERVO"
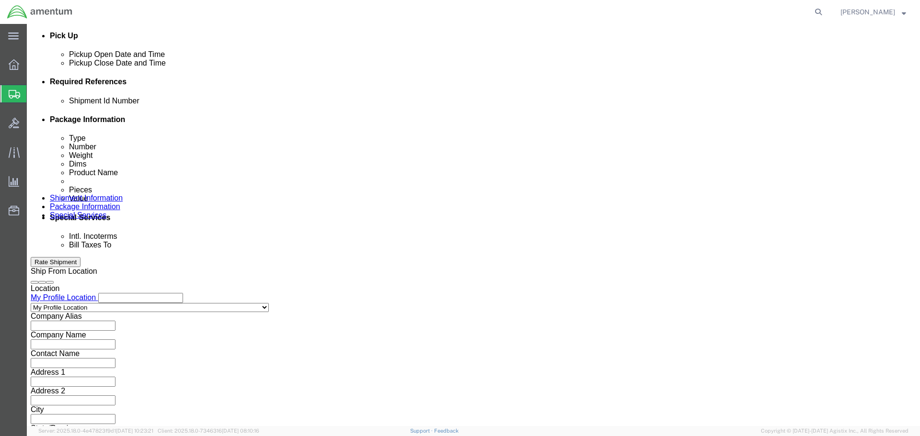
type input "3944A SERVO"
click button "Continue"
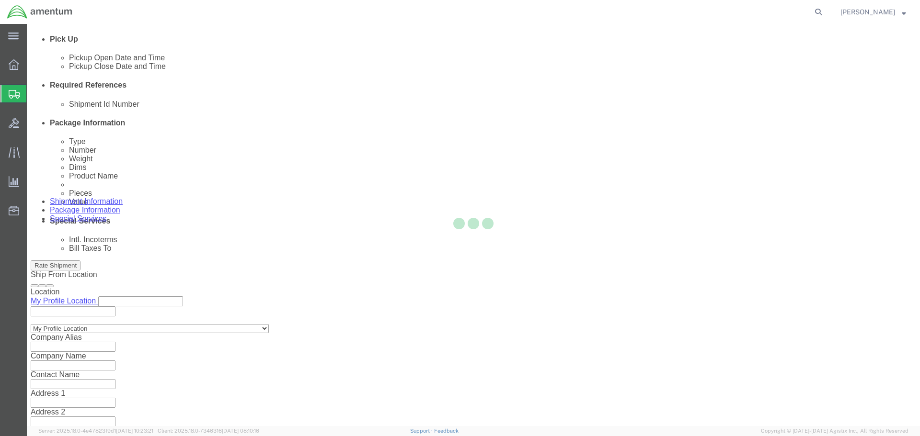
select select "CBOX"
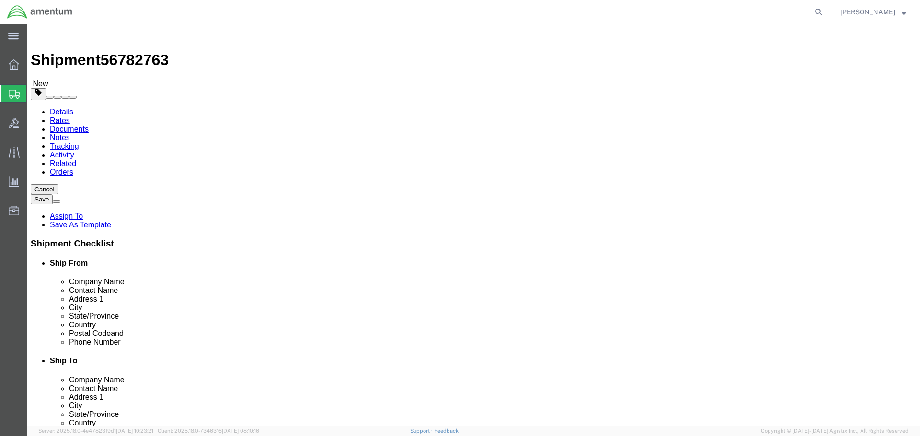
click input "text"
type input "24"
type input "12"
type input "12.6"
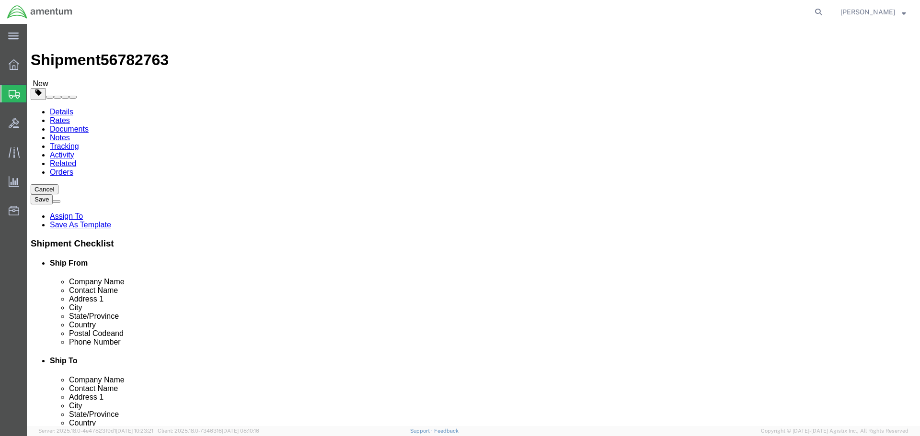
click link "Add Content"
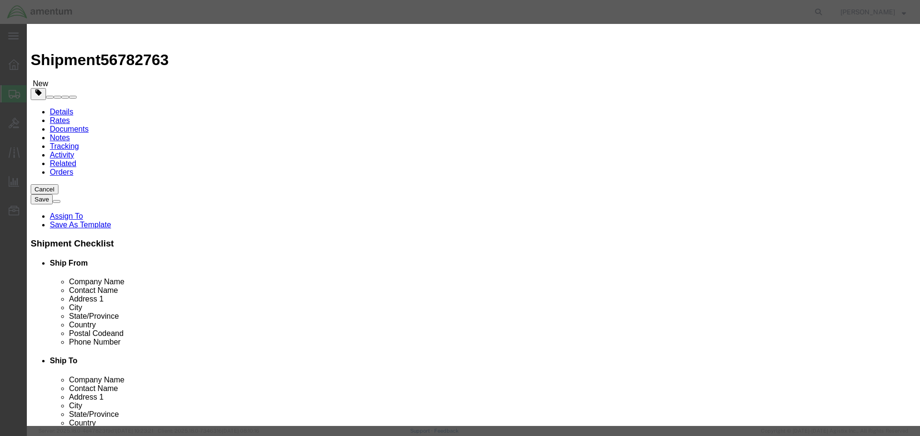
click input "text"
type input "SERVO"
type input "1"
type input "10"
select select "USD"
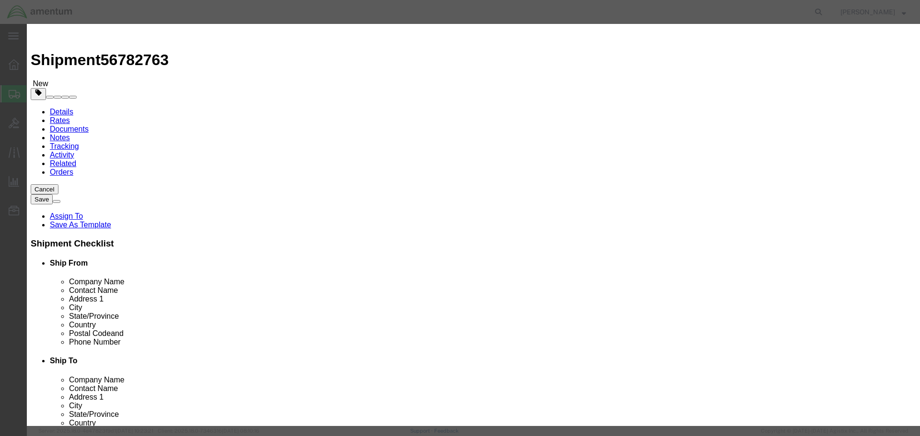
click button "Save & Close"
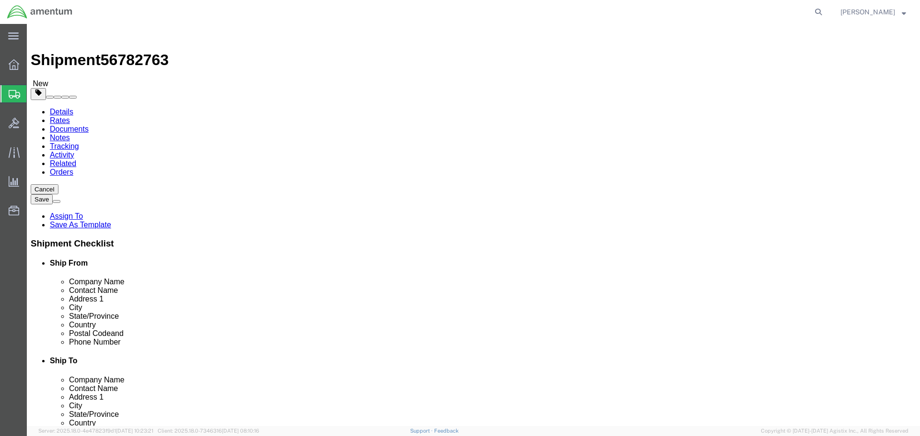
click button "Continue"
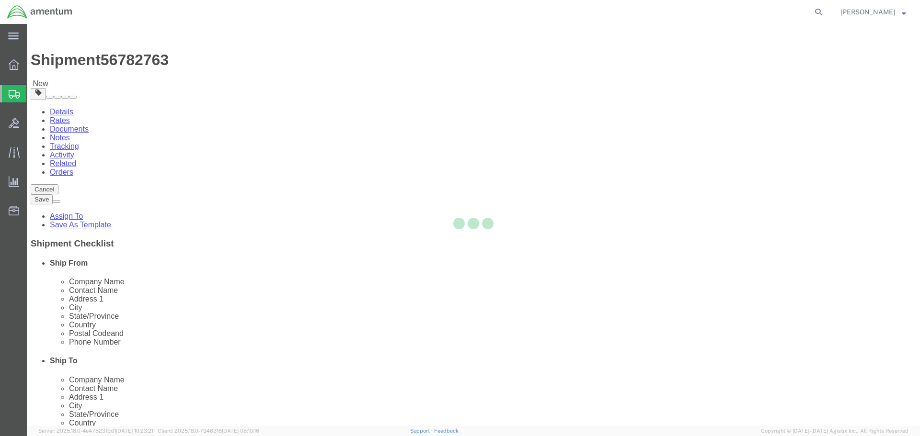
select select
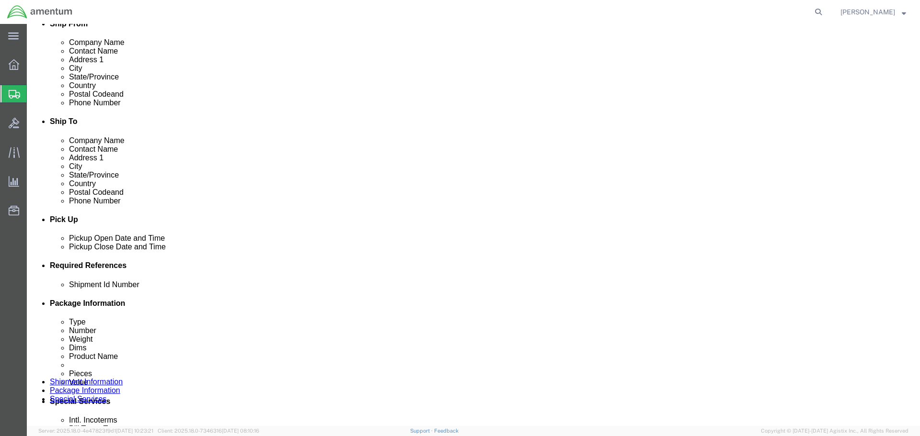
scroll to position [431, 0]
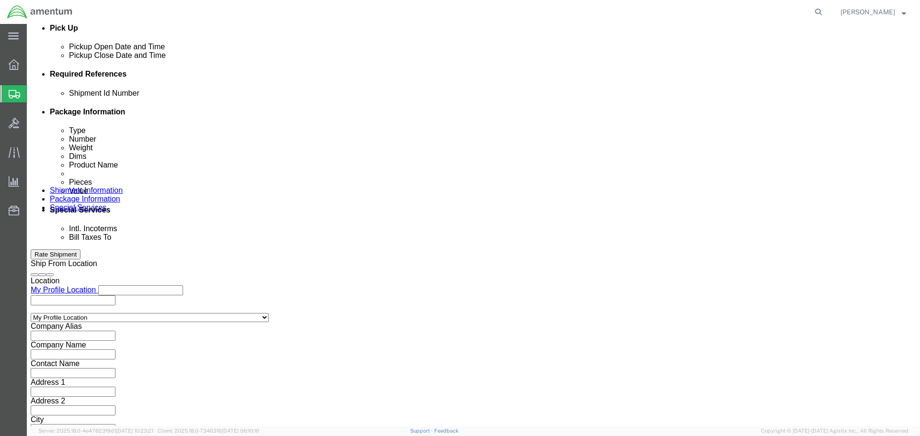
click select "Select Recipient Account Sender/Shipper Third Party Account"
select select "SHIP"
click select "Select Recipient Account Sender/Shipper Third Party Account"
click button "Rate Shipment"
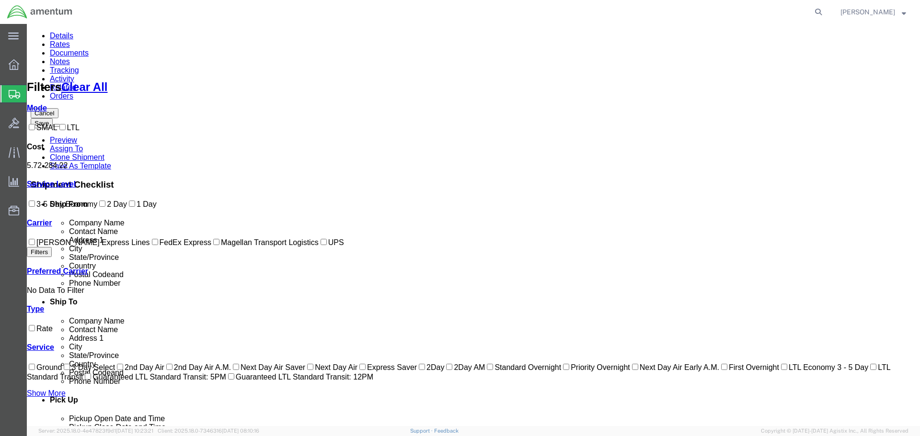
scroll to position [69, 0]
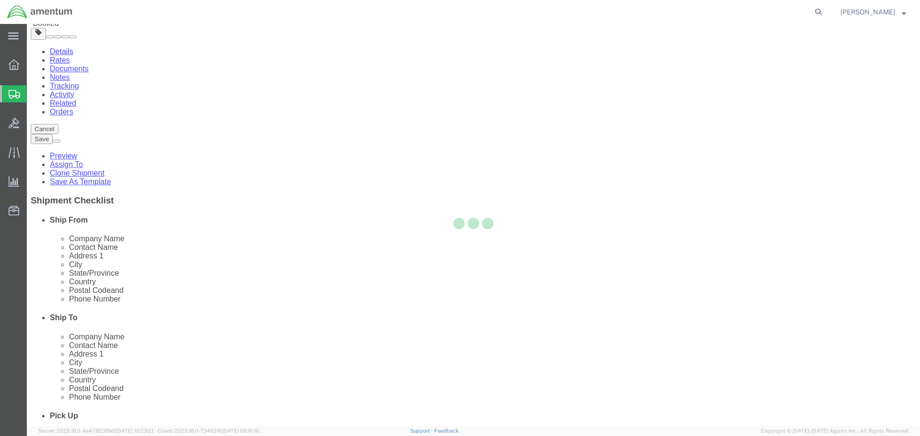
scroll to position [0, 0]
